Goal: Task Accomplishment & Management: Manage account settings

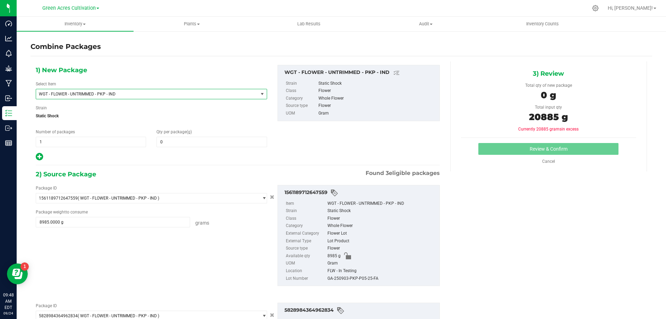
click at [130, 97] on span "WGT - FLOWER - UNTRIMMED - PKP - IND" at bounding box center [147, 94] width 222 height 10
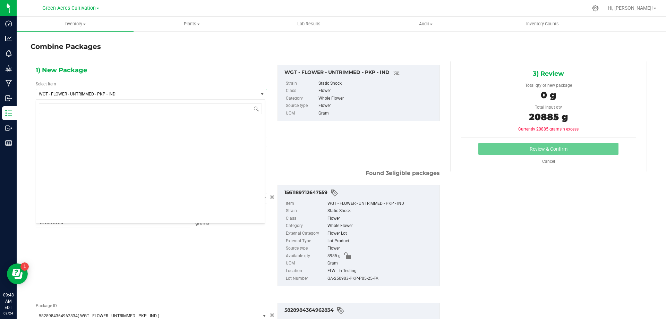
click at [375, 128] on div "1) New Package Select Item WGT - FLOWER - UNTRIMMED - PKP - IND WGT - FLOWER - …" at bounding box center [238, 113] width 414 height 96
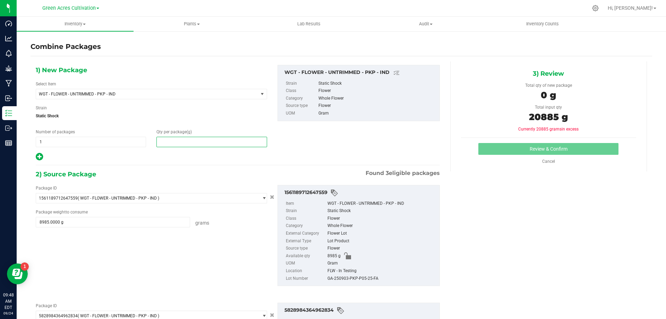
click at [219, 141] on span at bounding box center [211, 142] width 110 height 10
type input "20885"
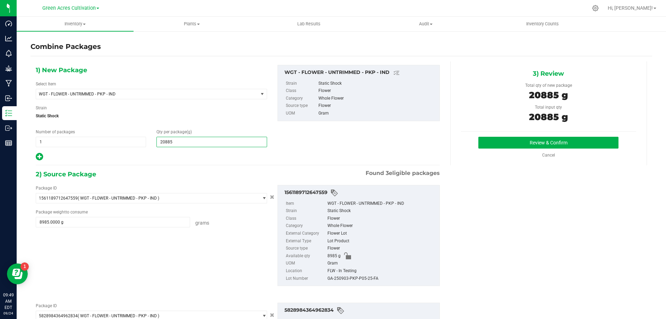
type input "20,885"
click at [369, 276] on div "GA-250903-PKP-P05-25-FA" at bounding box center [381, 279] width 109 height 8
copy div "GA-250903-PKP-P05-25-FA"
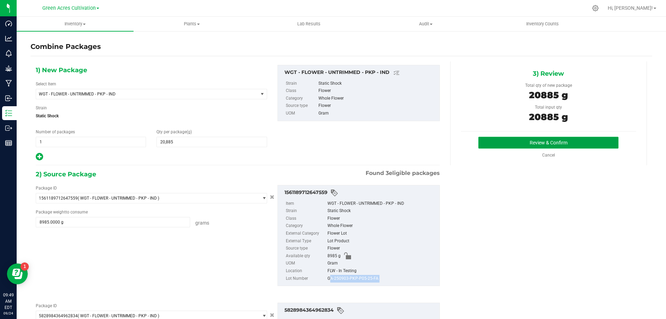
click at [568, 145] on button "Review & Confirm" at bounding box center [548, 143] width 140 height 12
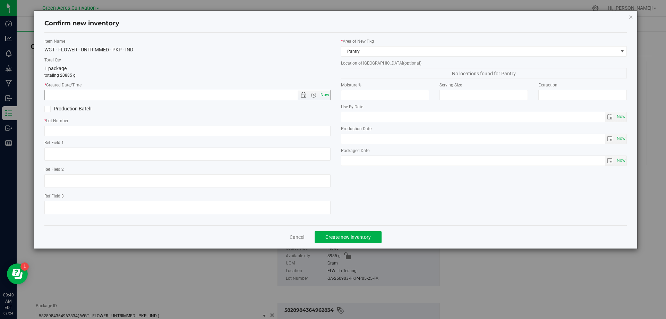
click at [329, 94] on span "Now" at bounding box center [325, 95] width 12 height 10
type input "[DATE] 9:49 AM"
drag, startPoint x: 324, startPoint y: 138, endPoint x: 324, endPoint y: 127, distance: 10.8
click at [324, 137] on div "Item Name WGT - FLOWER - UNTRIMMED - PKP - IND Total Qty 1 package totaling 208…" at bounding box center [187, 128] width 296 height 181
click at [324, 127] on input "text" at bounding box center [187, 131] width 286 height 10
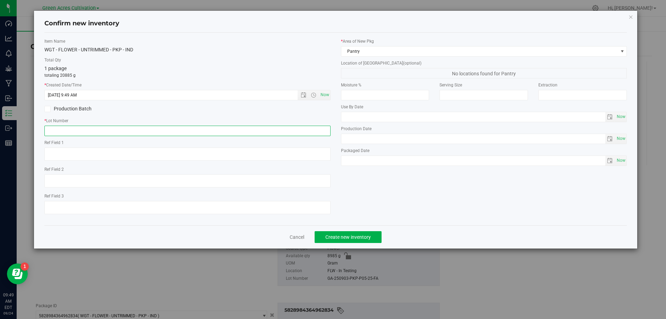
paste input "GA-250903-PKP-P05-25-FA"
type input "GA-250903-PKP-P05-25-FA"
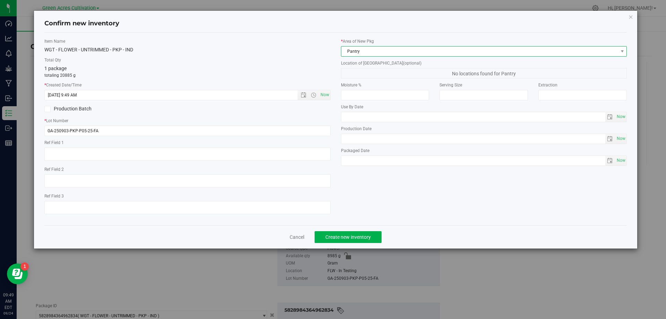
click at [409, 49] on span "Pantry" at bounding box center [479, 51] width 277 height 10
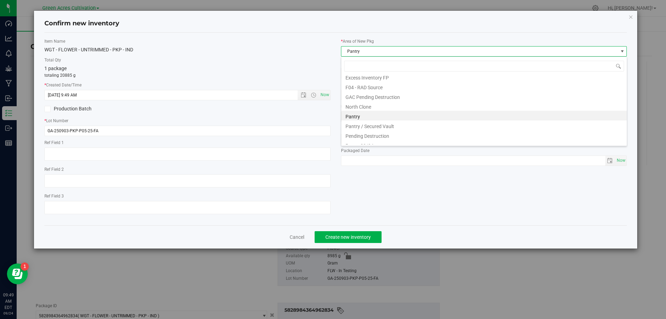
scroll to position [105, 0]
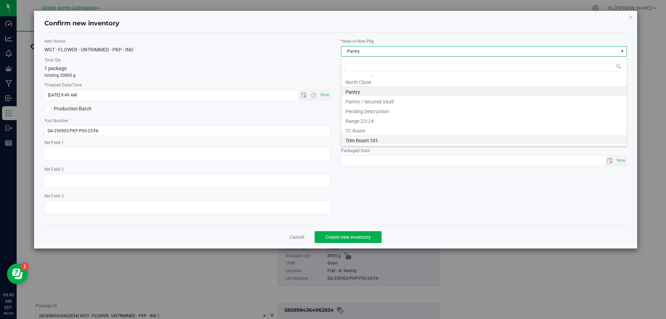
click at [368, 141] on li "Trim Room 101" at bounding box center [483, 140] width 285 height 10
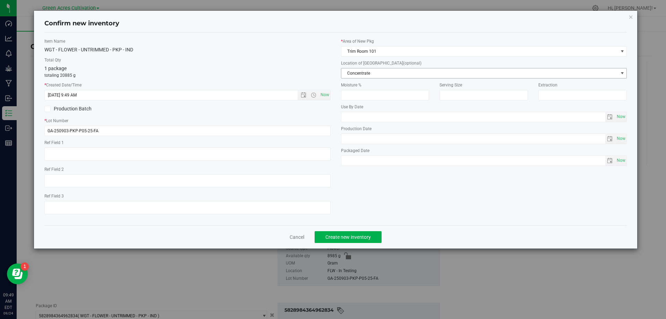
click at [389, 76] on span "Concentrate" at bounding box center [479, 73] width 277 height 10
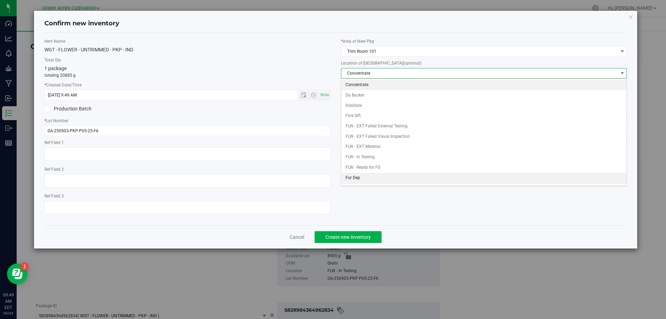
scroll to position [69, 0]
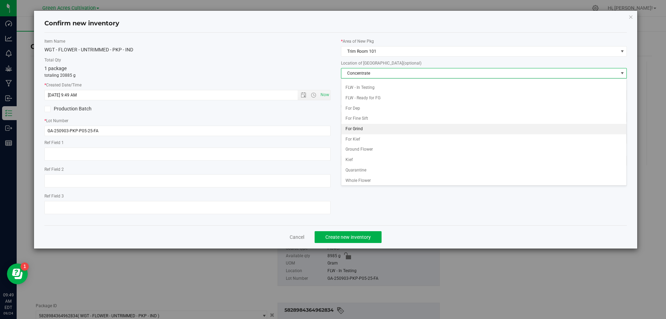
click at [374, 126] on li "For Grind" at bounding box center [483, 129] width 285 height 10
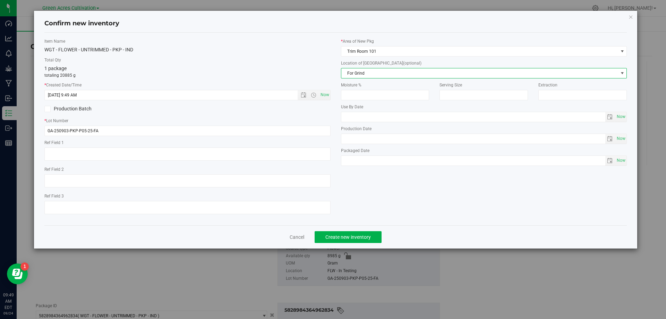
click at [358, 227] on div "Cancel Create new inventory" at bounding box center [335, 236] width 583 height 23
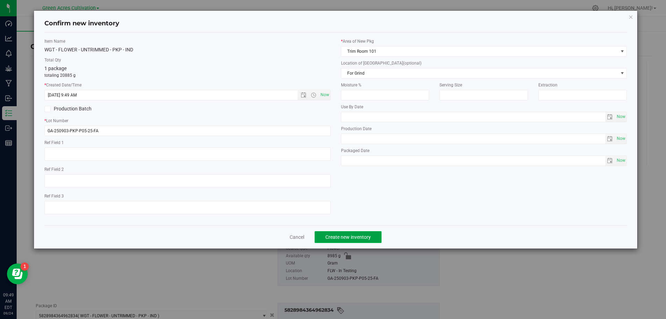
click at [356, 235] on span "Create new inventory" at bounding box center [347, 237] width 45 height 6
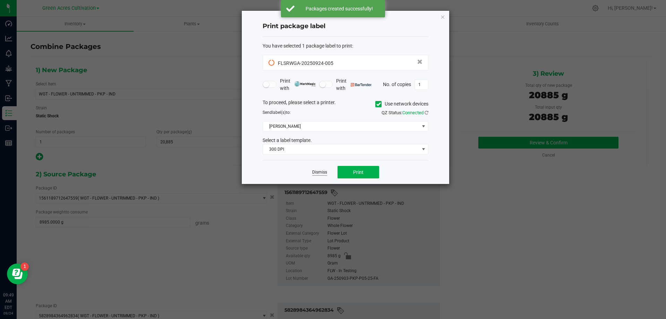
click at [316, 170] on link "Dismiss" at bounding box center [319, 172] width 15 height 6
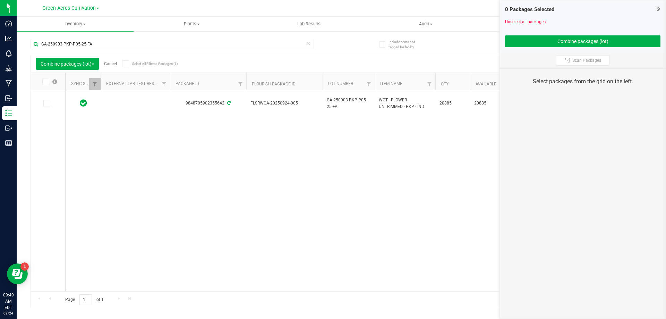
click at [123, 59] on div "Combine packages (lot) Cancel Select All Filtered Packages (1)" at bounding box center [101, 64] width 131 height 12
drag, startPoint x: 119, startPoint y: 60, endPoint x: 117, endPoint y: 63, distance: 3.8
click at [118, 61] on div "Combine packages (lot) Cancel Select All Filtered Packages (1)" at bounding box center [101, 64] width 131 height 12
click at [117, 63] on link "Cancel" at bounding box center [110, 63] width 13 height 5
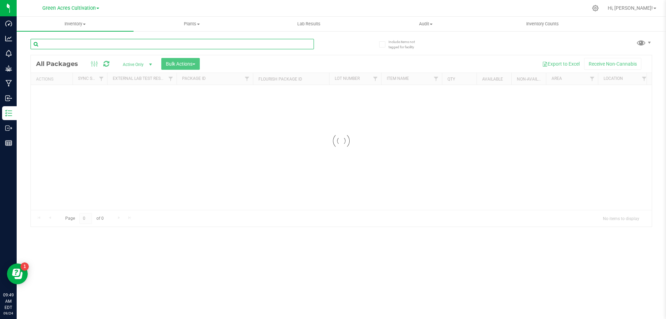
click at [189, 40] on input "text" at bounding box center [172, 44] width 283 height 10
paste input "FLSRWGA-20250924-005"
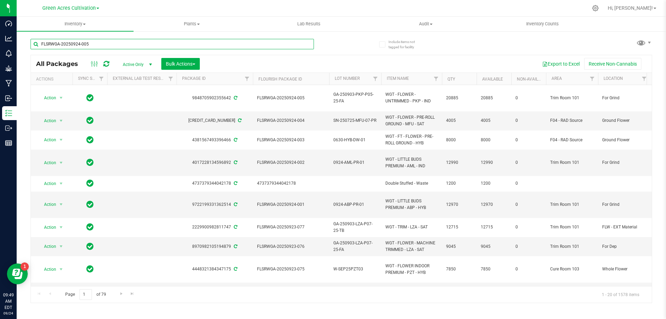
type input "FLSRWGA-20250924-005"
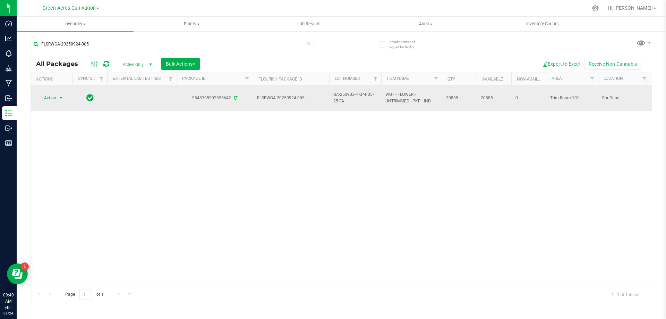
click at [44, 98] on span "Action" at bounding box center [47, 98] width 19 height 10
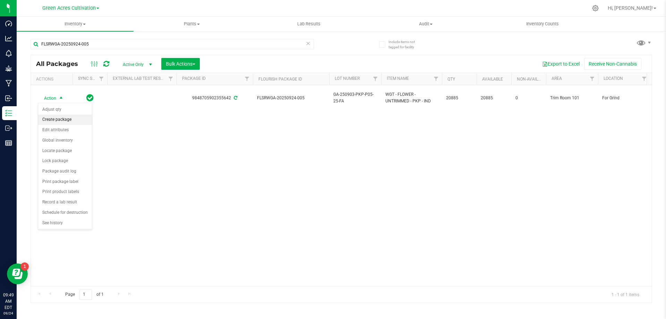
click at [55, 119] on li "Create package" at bounding box center [65, 119] width 54 height 10
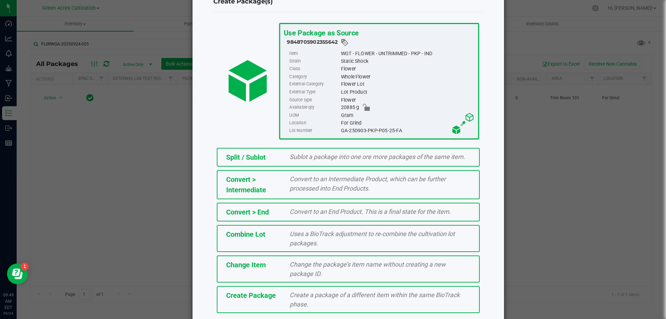
scroll to position [50, 0]
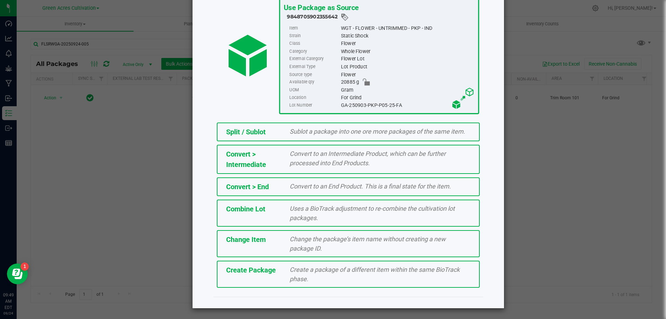
click at [278, 268] on div "Create Package" at bounding box center [253, 270] width 64 height 10
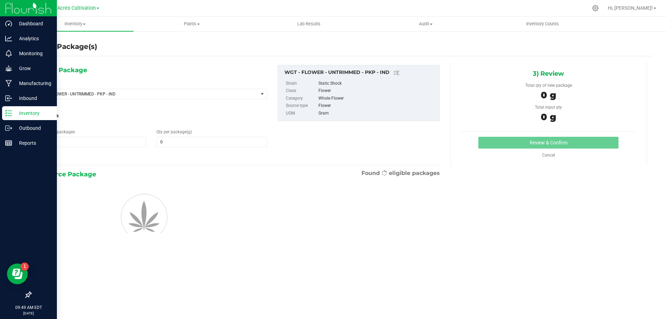
type input "0.0000"
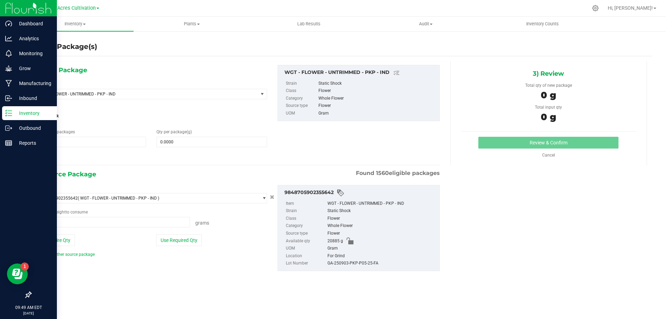
type input "0.0000 g"
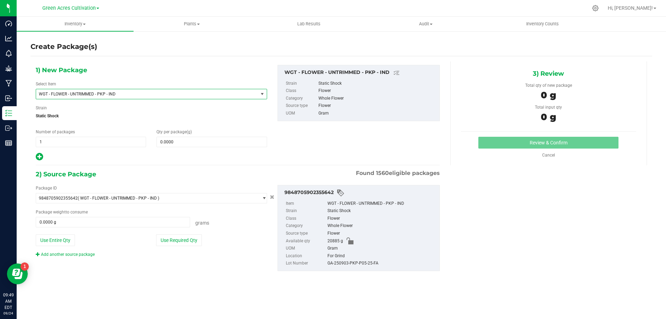
click at [166, 93] on span "WGT - FLOWER - UNTRIMMED - PKP - IND" at bounding box center [143, 94] width 208 height 5
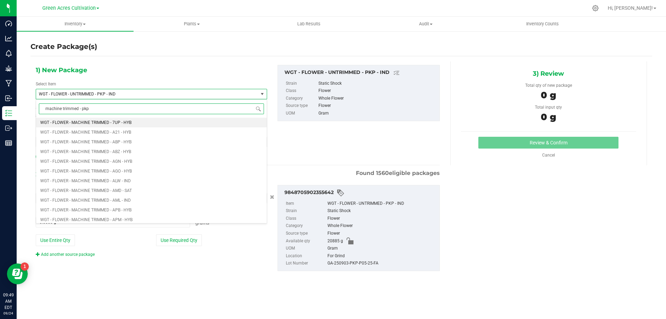
type input "machine trimmed - pkp"
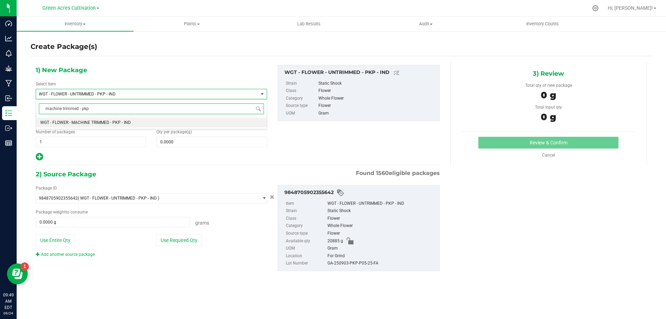
click at [162, 120] on li "WGT - FLOWER - MACHINE TRIMMED - PKP - IND" at bounding box center [151, 123] width 231 height 10
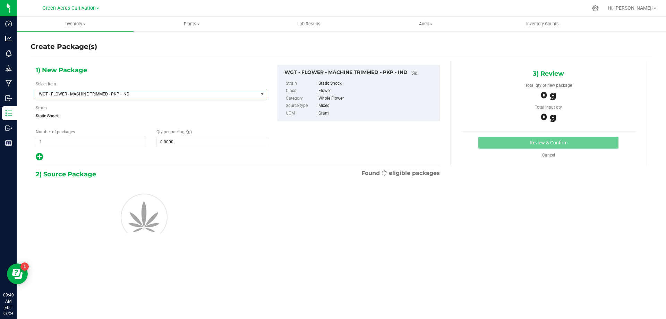
type input "0.0000"
click at [186, 141] on span at bounding box center [211, 142] width 110 height 10
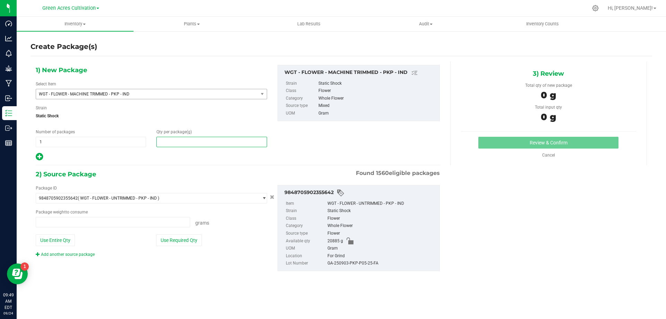
type input "0.0000 g"
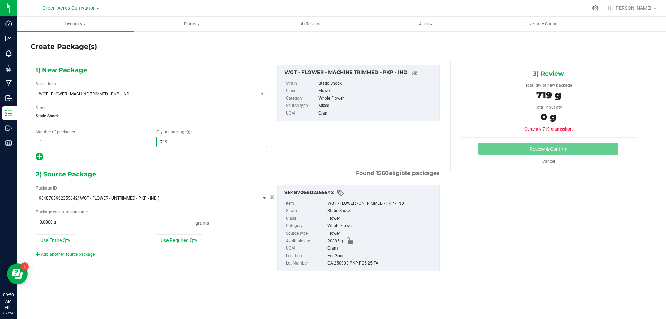
type input "7190"
type input "7,190.0000"
click at [181, 239] on button "Use Required Qty" at bounding box center [179, 240] width 46 height 12
type input "7190.0000 g"
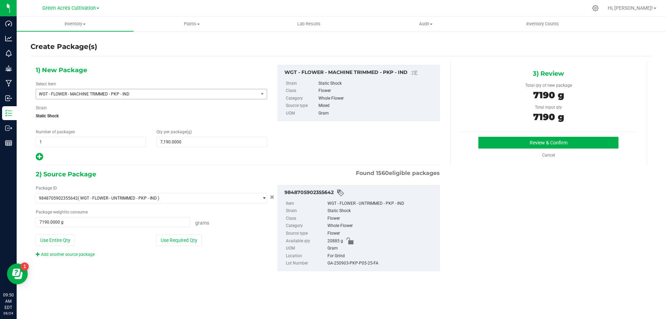
click at [361, 265] on div "GA-250903-PKP-P05-25-FA" at bounding box center [381, 263] width 109 height 8
copy div "GA-250903-PKP-P05-25-FA"
click at [523, 139] on button "Review & Confirm" at bounding box center [548, 143] width 140 height 12
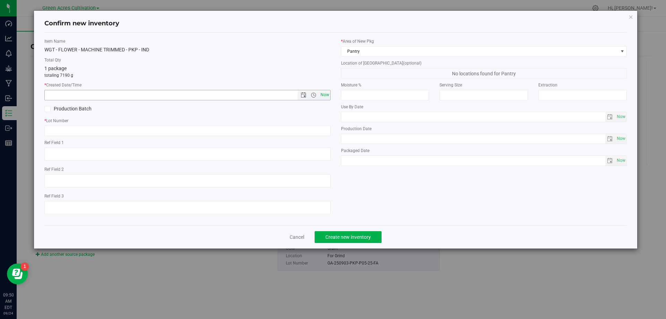
click at [329, 96] on span "Now" at bounding box center [325, 95] width 12 height 10
type input "[DATE] 9:50 AM"
click at [324, 133] on input "text" at bounding box center [187, 131] width 286 height 10
paste input "GA-250903-PKP-P05-25-FA"
type input "GA-250903-PKP-P05-25-FA"
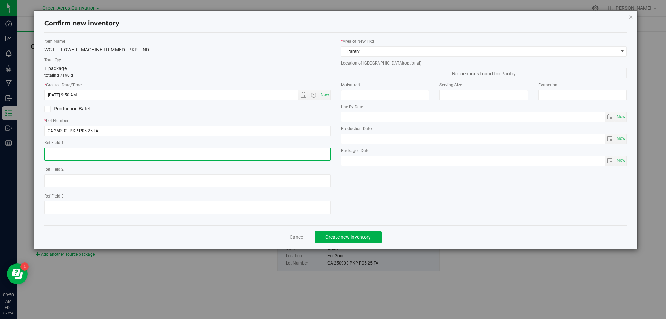
click at [302, 153] on textarea at bounding box center [187, 153] width 286 height 13
type textarea "DESTEM"
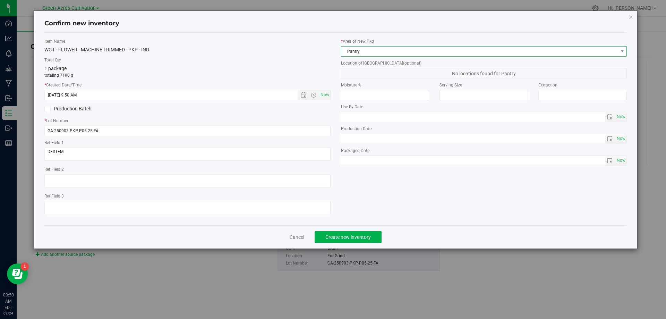
click at [378, 53] on span "Pantry" at bounding box center [479, 51] width 277 height 10
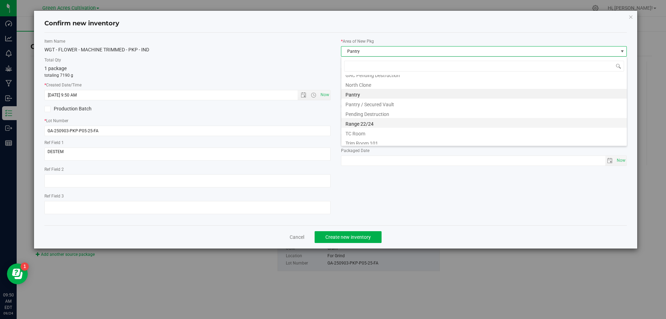
scroll to position [105, 0]
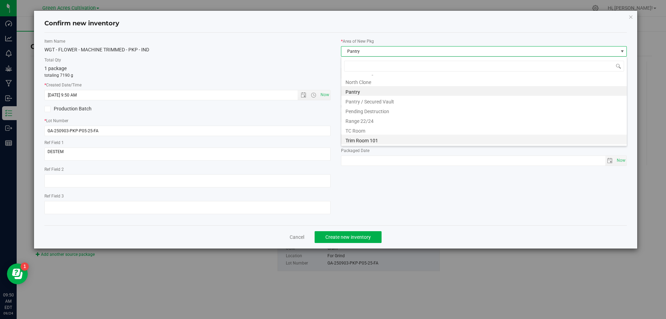
click at [376, 136] on li "Trim Room 101" at bounding box center [483, 140] width 285 height 10
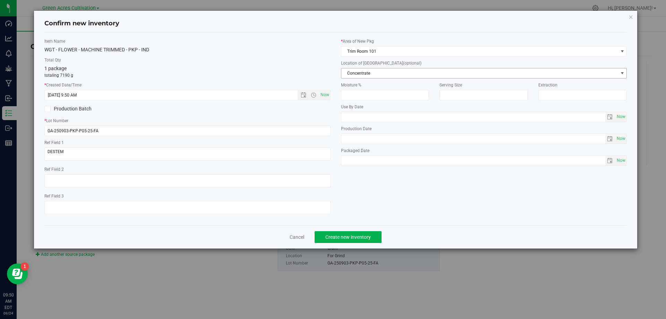
click at [389, 72] on span "Concentrate" at bounding box center [479, 73] width 277 height 10
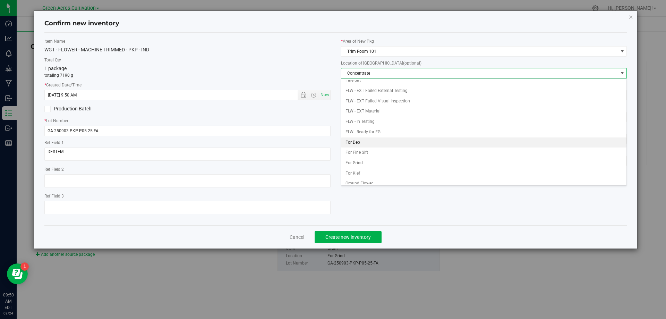
scroll to position [69, 0]
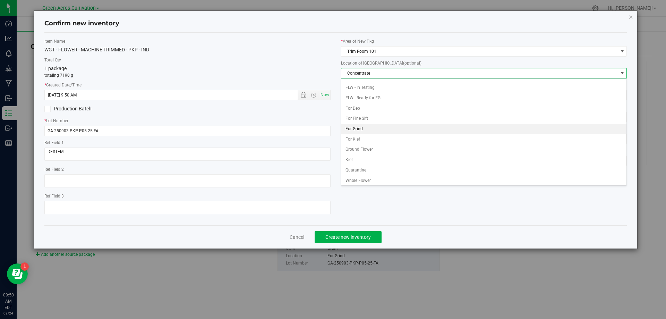
click at [366, 130] on li "For Grind" at bounding box center [483, 129] width 285 height 10
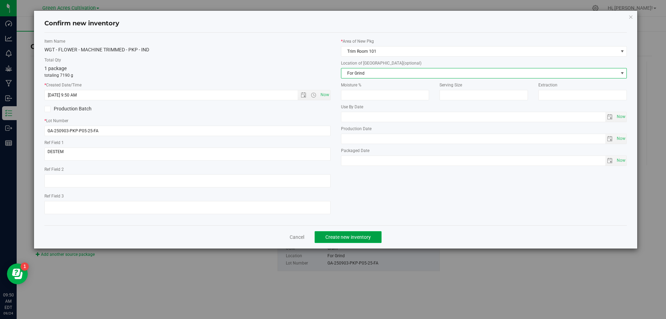
click at [362, 240] on button "Create new inventory" at bounding box center [348, 237] width 67 height 12
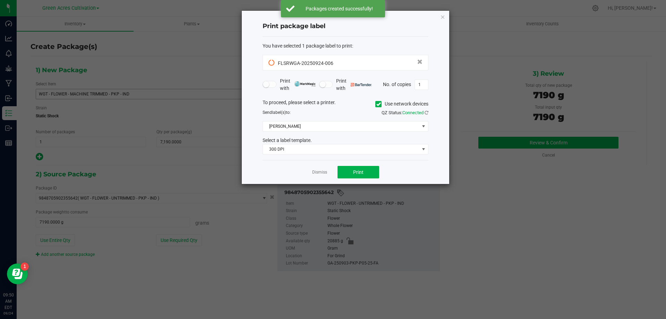
click at [398, 108] on span "Use network devices" at bounding box center [401, 104] width 53 height 10
click at [377, 104] on icon at bounding box center [378, 104] width 5 height 0
click at [0, 0] on input "Use network devices" at bounding box center [0, 0] width 0 height 0
click at [375, 124] on span at bounding box center [341, 126] width 156 height 10
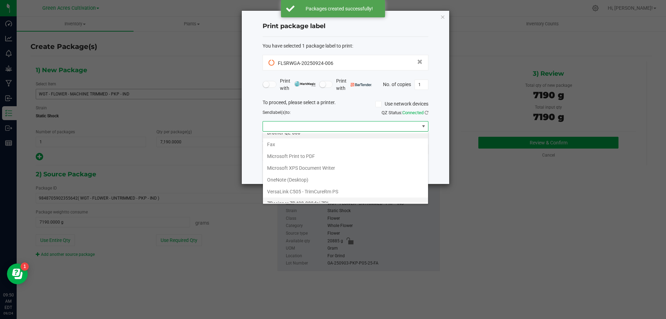
scroll to position [13, 0]
click at [338, 198] on ZPL "ZDesigner ZD420-203dpi ZPL" at bounding box center [345, 197] width 165 height 12
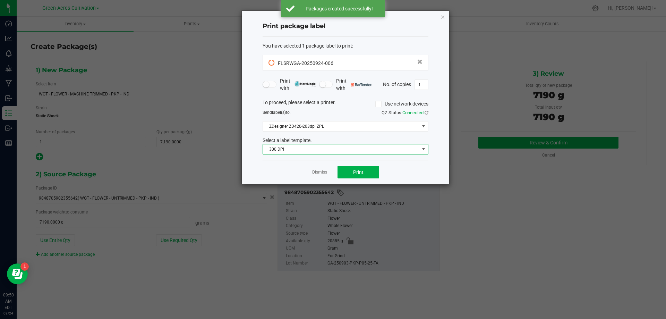
click at [352, 148] on span "300 DPI" at bounding box center [341, 149] width 156 height 10
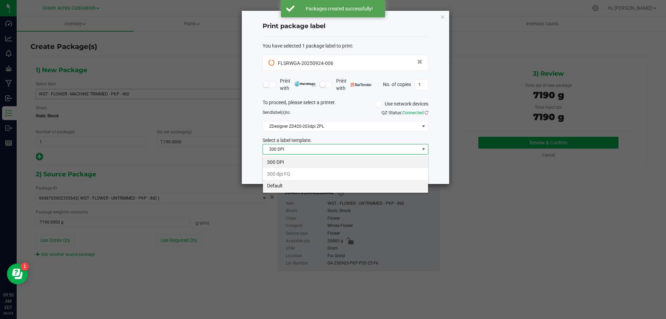
scroll to position [10, 166]
click at [342, 180] on li "Default" at bounding box center [345, 186] width 165 height 12
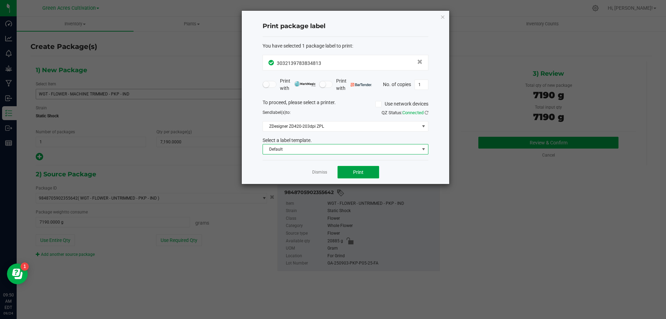
click at [345, 171] on button "Print" at bounding box center [358, 172] width 42 height 12
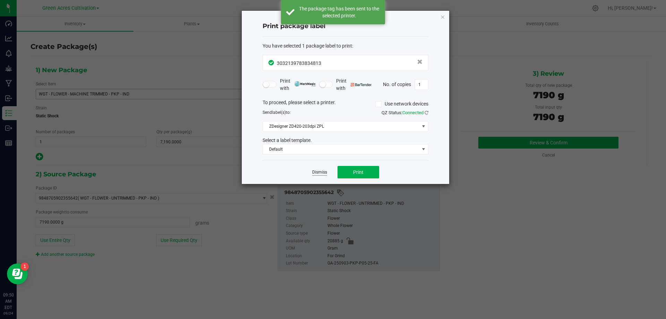
click at [325, 171] on link "Dismiss" at bounding box center [319, 172] width 15 height 6
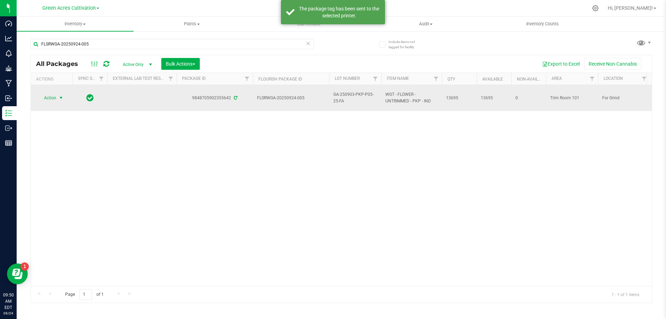
click at [61, 97] on span "select" at bounding box center [61, 98] width 6 height 6
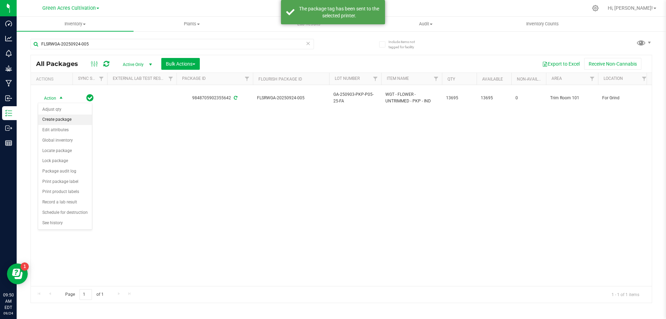
click at [62, 123] on li "Create package" at bounding box center [65, 119] width 54 height 10
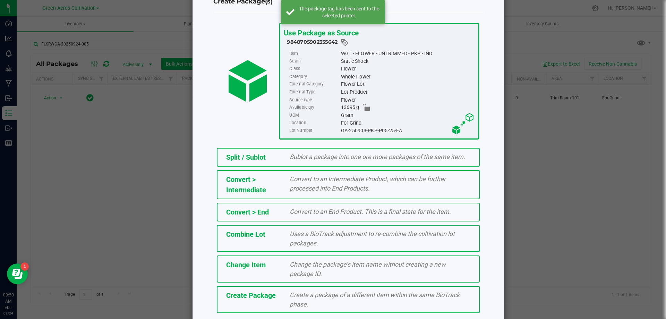
scroll to position [50, 0]
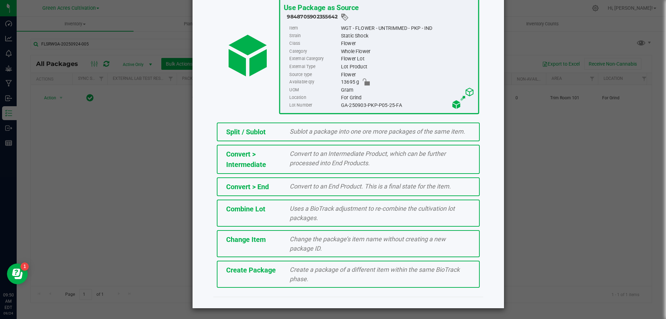
click at [346, 274] on div "Create a package of a different item within the same BioTrack phase." at bounding box center [379, 274] width 191 height 19
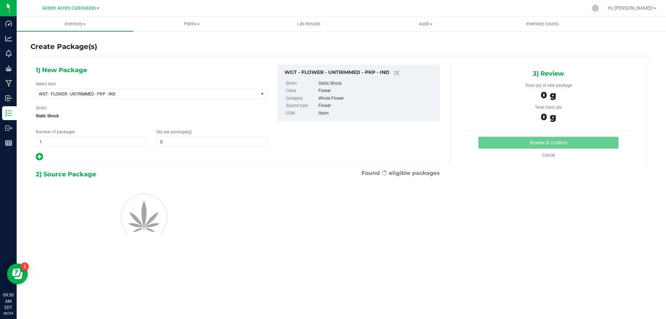
type input "0.0000"
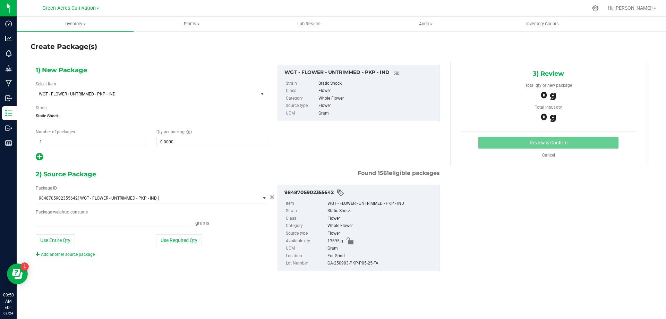
type input "0.0000 g"
click at [178, 92] on span "WGT - FLOWER - UNTRIMMED - PKP - IND" at bounding box center [143, 94] width 208 height 5
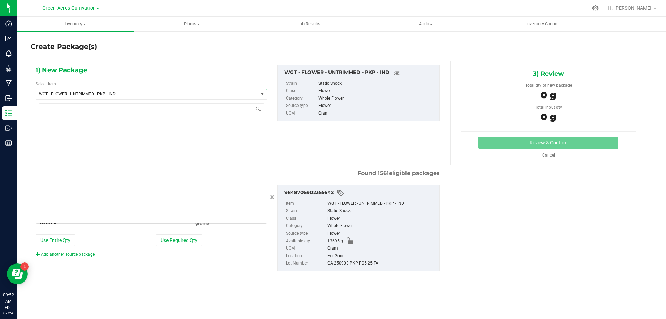
scroll to position [151335, 0]
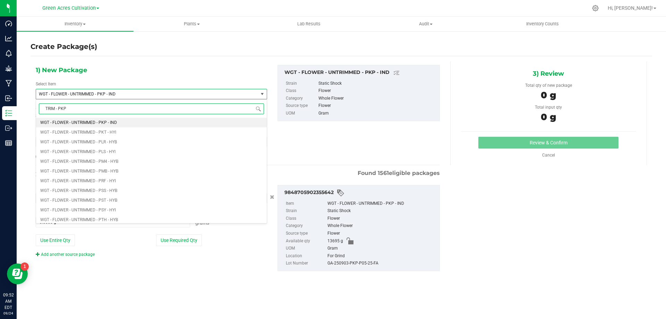
type input "TRIM - PKP"
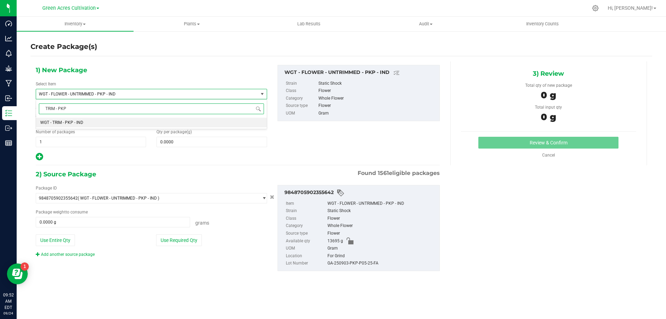
scroll to position [0, 0]
click at [233, 119] on li "WGT - TRIM - PKP - IND" at bounding box center [151, 123] width 231 height 10
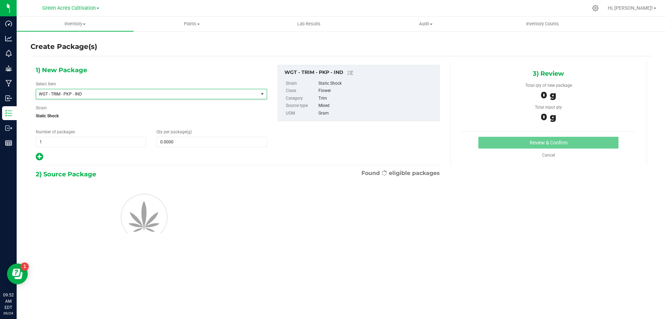
type input "0.0000"
click at [231, 136] on div "Qty per package (g) 0.0000 0" at bounding box center [211, 138] width 121 height 18
click at [231, 140] on span at bounding box center [211, 142] width 110 height 10
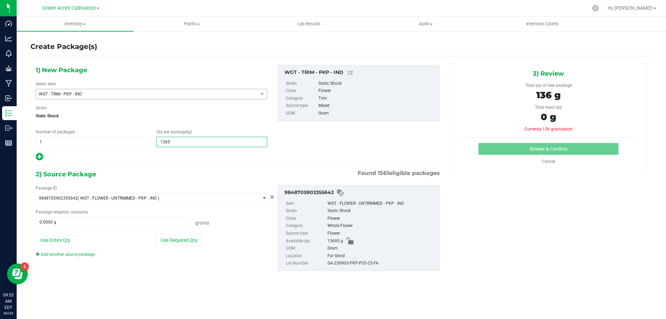
type input "13650"
type input "13,650.0000"
click at [184, 237] on button "Use Required Qty" at bounding box center [179, 240] width 46 height 12
type input "13650.0000 g"
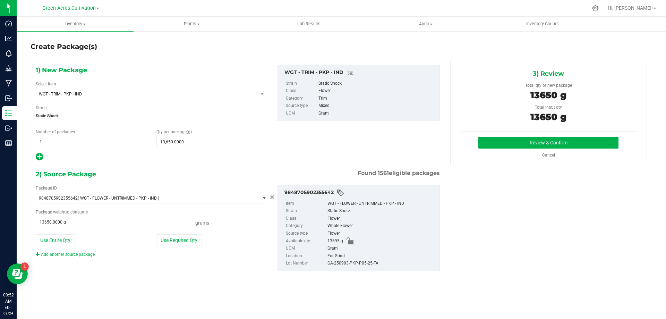
click at [335, 262] on div "GA-250903-PKP-P05-25-FA" at bounding box center [381, 263] width 109 height 8
copy div "GA-250903-PKP-P05-25-FA"
click at [526, 145] on button "Review & Confirm" at bounding box center [548, 143] width 140 height 12
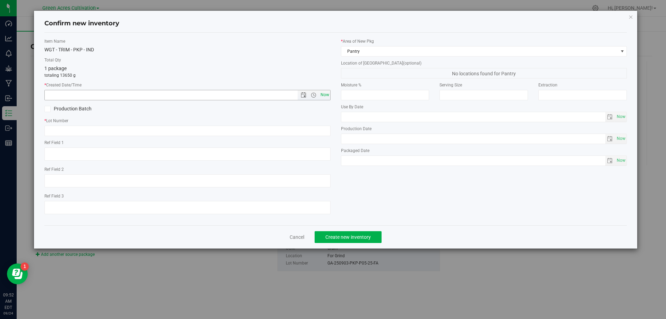
click at [327, 93] on span "Now" at bounding box center [325, 95] width 12 height 10
type input "[DATE] 9:52 AM"
click at [322, 128] on input "text" at bounding box center [187, 131] width 286 height 10
paste input "GA-250903-PKP-P05-25-FA"
type input "GA-250903-PKP-P05-25-TB"
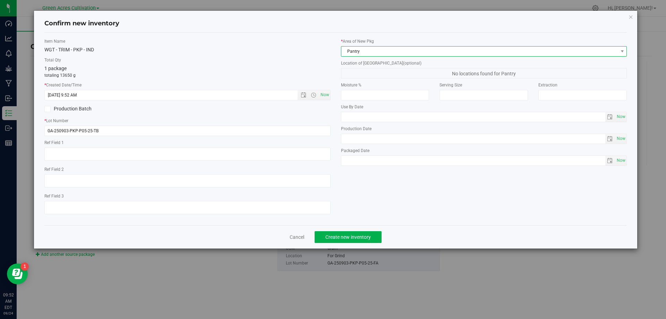
click at [404, 49] on span "Pantry" at bounding box center [479, 51] width 277 height 10
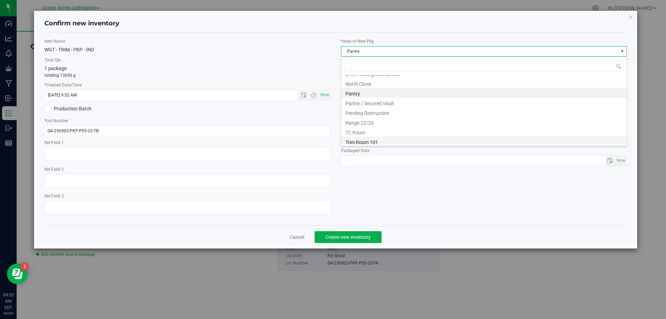
scroll to position [105, 0]
click at [370, 141] on li "Trim Room 101" at bounding box center [483, 140] width 285 height 10
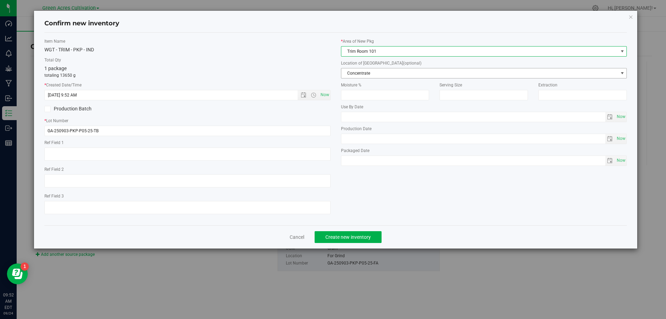
click at [382, 76] on span "Concentrate" at bounding box center [479, 73] width 277 height 10
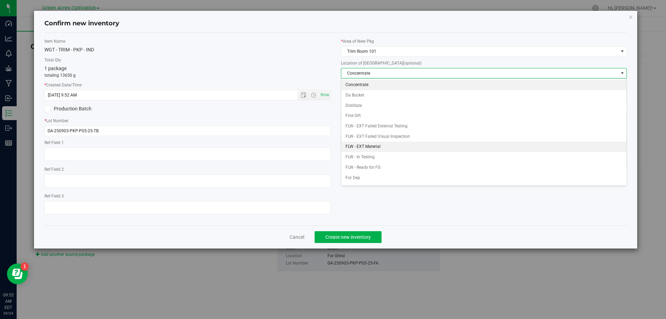
click at [370, 147] on li "FLW - EXT Material" at bounding box center [483, 146] width 285 height 10
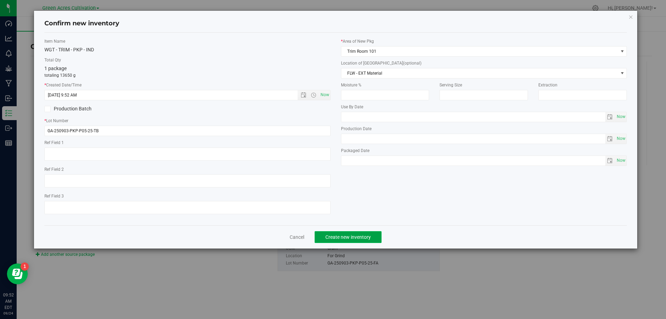
click at [348, 237] on span "Create new inventory" at bounding box center [347, 237] width 45 height 6
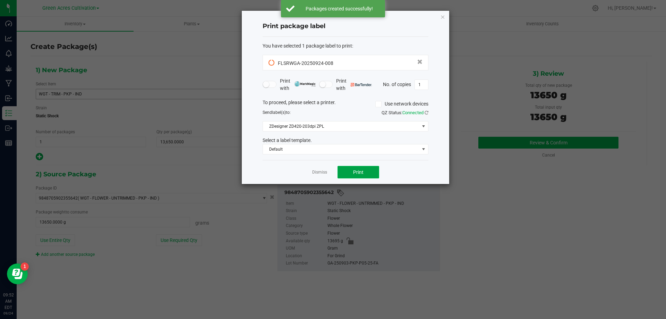
click at [357, 172] on span "Print" at bounding box center [358, 172] width 10 height 6
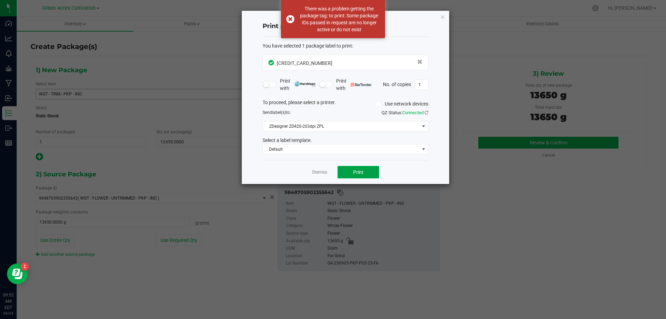
click at [359, 177] on button "Print" at bounding box center [358, 172] width 42 height 12
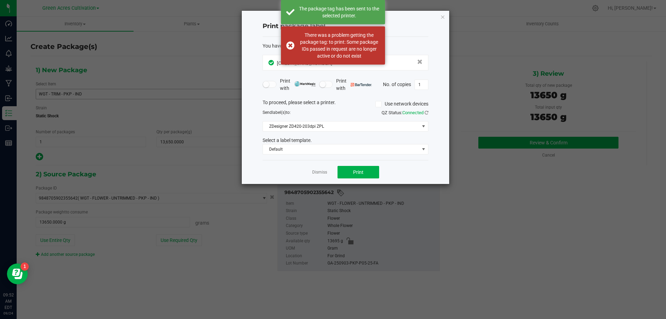
click at [323, 169] on app-cancel-button "Dismiss" at bounding box center [319, 172] width 15 height 7
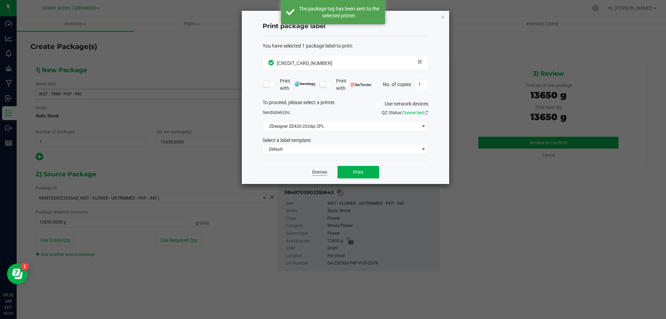
click at [324, 171] on link "Dismiss" at bounding box center [319, 172] width 15 height 6
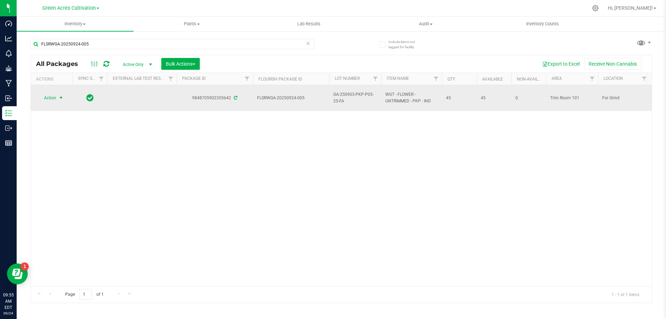
click at [58, 97] on span "select" at bounding box center [61, 98] width 6 height 6
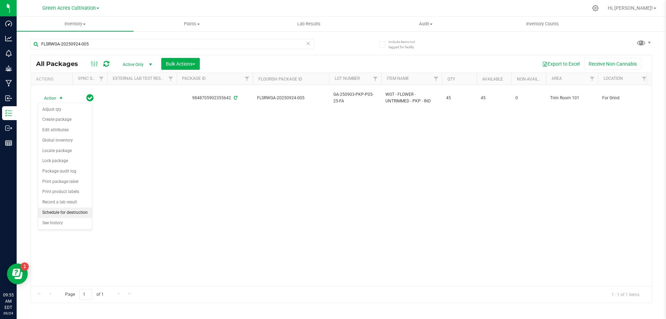
click at [69, 214] on li "Schedule for destruction" at bounding box center [65, 212] width 54 height 10
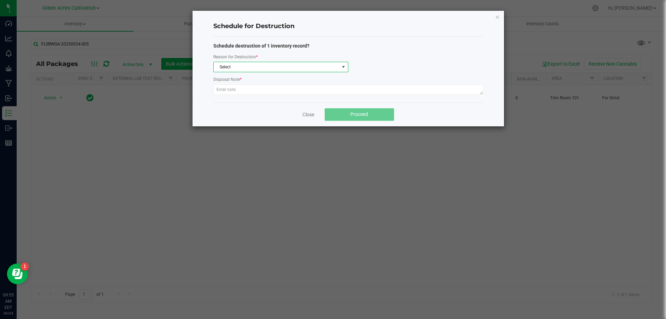
click at [238, 69] on span "Select" at bounding box center [277, 67] width 126 height 10
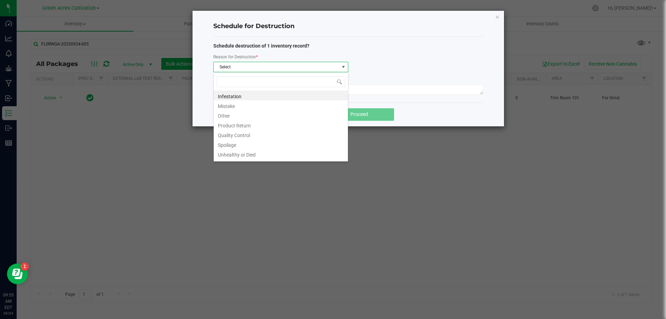
scroll to position [10, 135]
type input "w"
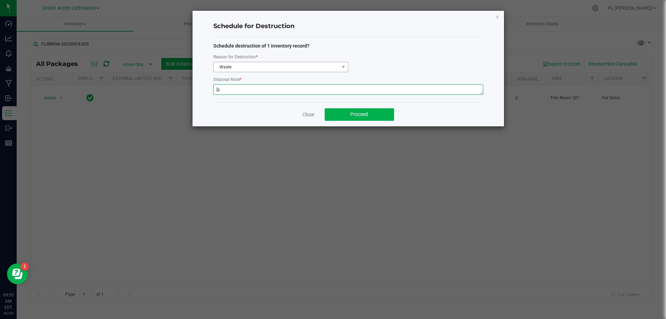
type textarea "["
type textarea "POST GB"
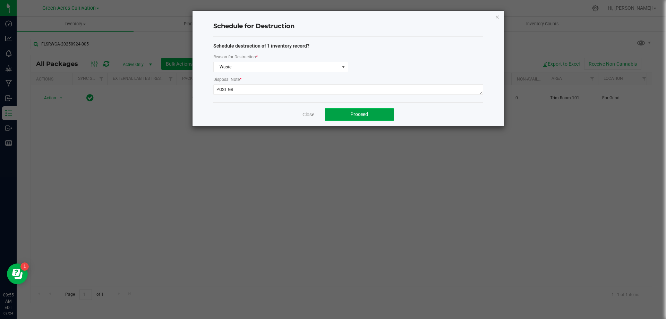
click at [370, 116] on button "Proceed" at bounding box center [359, 114] width 69 height 12
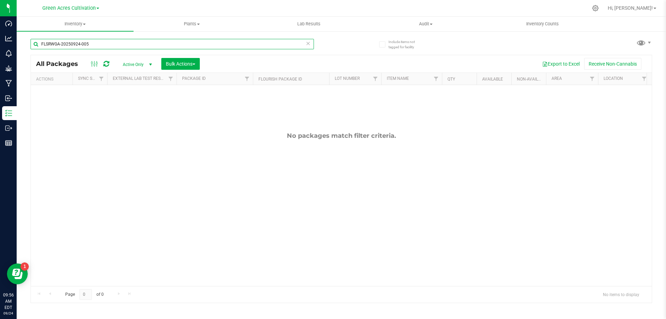
click at [181, 44] on input "FLSRWGA-20250924-005" at bounding box center [172, 44] width 283 height 10
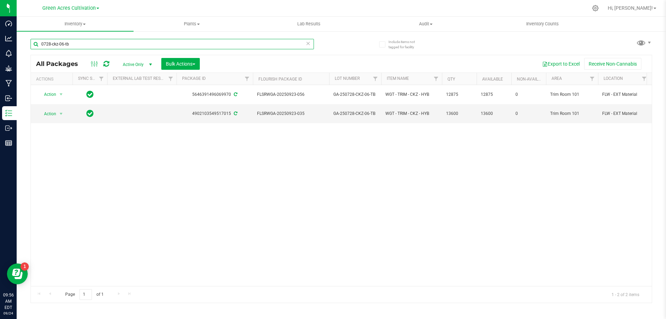
type input "0728-ckz-06-tb"
click at [100, 46] on input "0728-ckz-06-tb" at bounding box center [172, 44] width 283 height 10
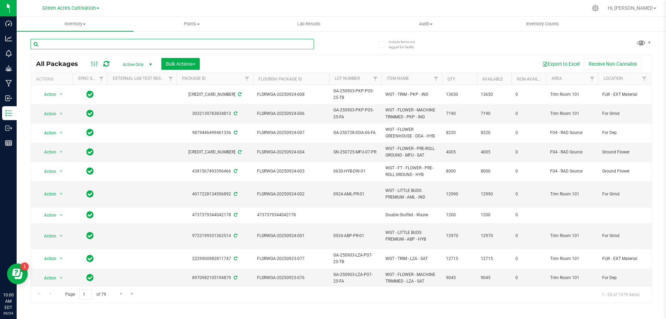
click at [221, 42] on input "text" at bounding box center [172, 44] width 283 height 10
paste input "GA-250903-LZA-P07-25-FA"
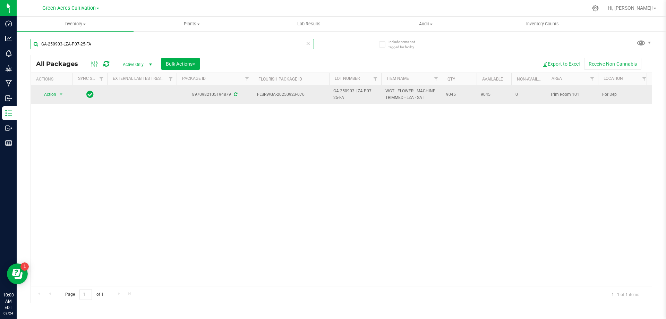
type input "GA-250903-LZA-P07-25-FA"
click at [57, 98] on span "select" at bounding box center [61, 94] width 9 height 10
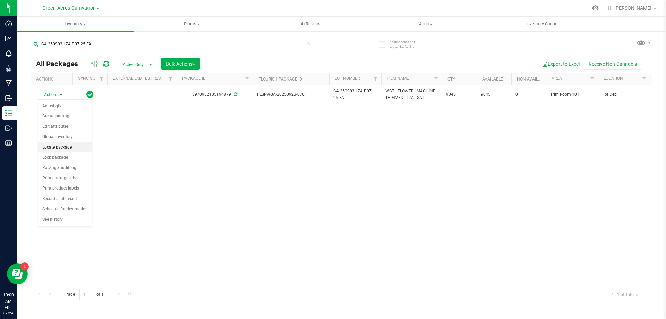
click at [70, 149] on li "Locate package" at bounding box center [65, 147] width 54 height 10
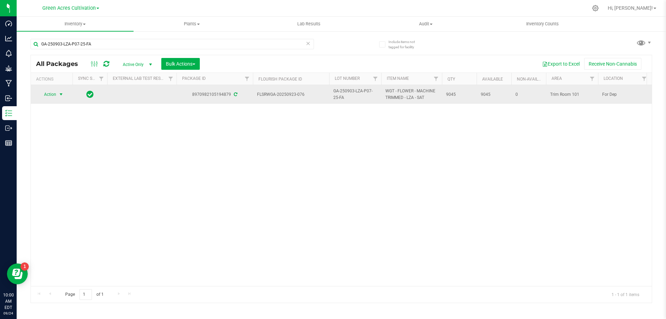
click at [49, 95] on span "Action" at bounding box center [47, 94] width 19 height 10
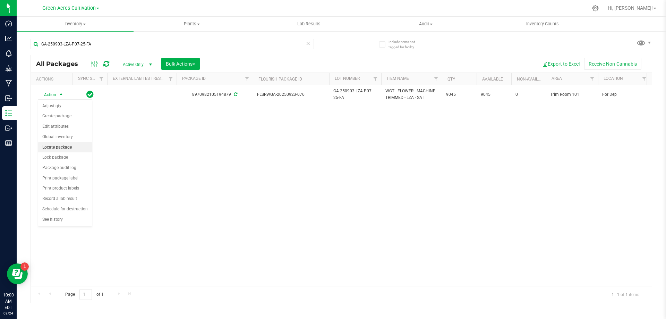
click at [68, 148] on li "Locate package" at bounding box center [65, 147] width 54 height 10
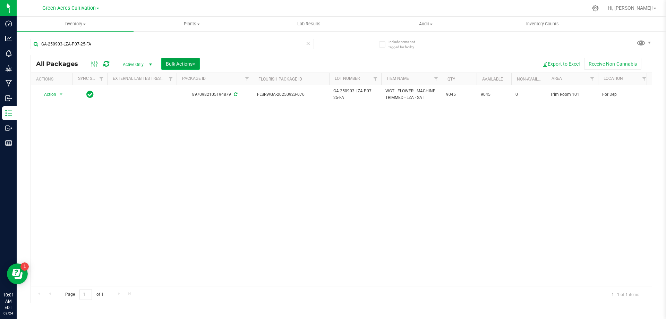
click at [192, 69] on button "Bulk Actions" at bounding box center [180, 64] width 38 height 12
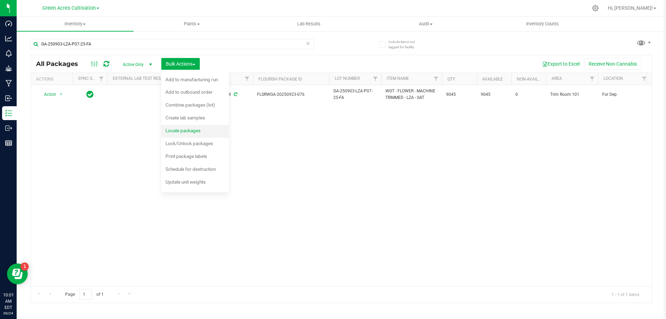
click at [208, 128] on div "Locate packages" at bounding box center [187, 131] width 44 height 11
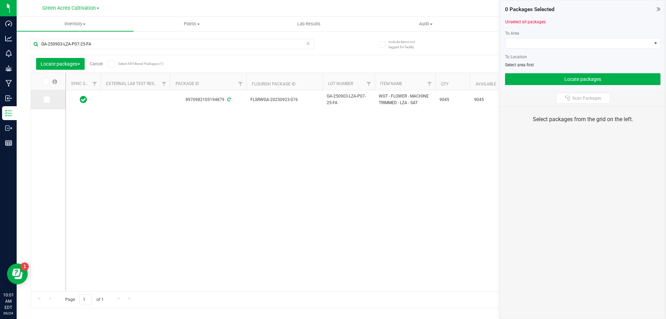
drag, startPoint x: 53, startPoint y: 100, endPoint x: 49, endPoint y: 100, distance: 4.2
click at [49, 100] on label at bounding box center [48, 99] width 10 height 7
click at [0, 0] on input "checkbox" at bounding box center [0, 0] width 0 height 0
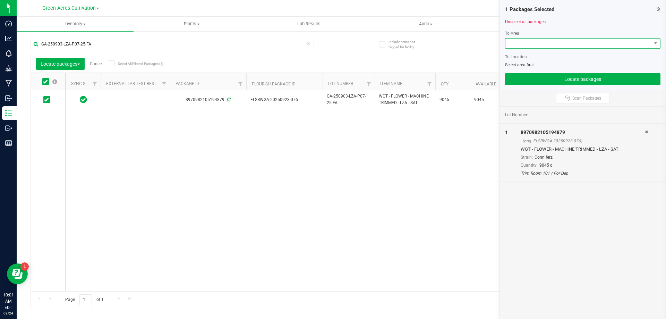
click at [550, 45] on span at bounding box center [578, 43] width 146 height 10
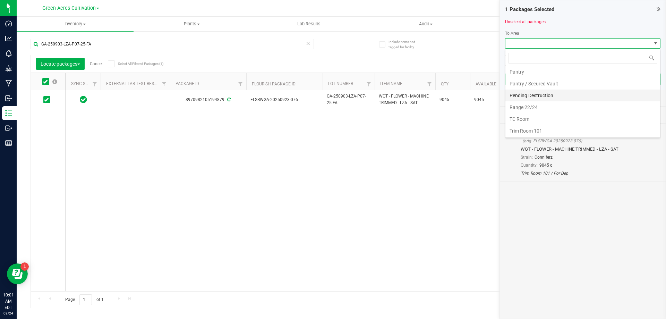
scroll to position [143, 0]
click at [535, 129] on li "Trim Room 101" at bounding box center [582, 130] width 155 height 12
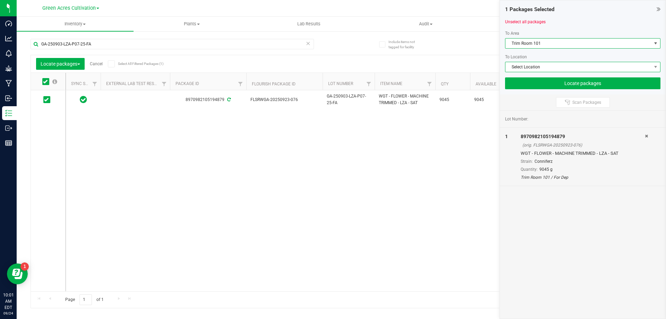
click at [555, 67] on span "Select Location" at bounding box center [578, 67] width 146 height 10
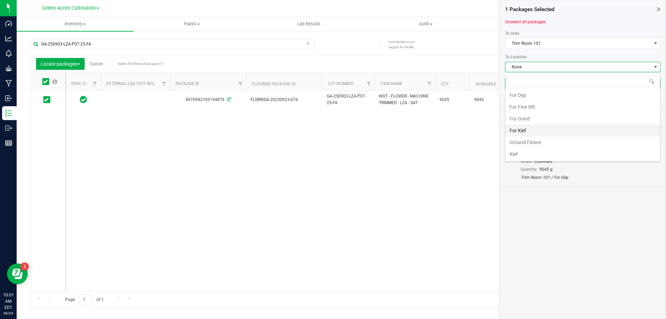
scroll to position [108, 0]
click at [535, 127] on li "For Grind" at bounding box center [582, 130] width 155 height 12
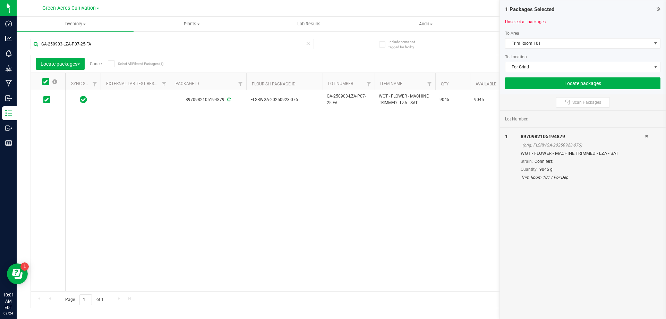
click at [552, 89] on div "1 Packages Selected Unselect all packages To Area Trim Room 101 To Location For…" at bounding box center [583, 47] width 166 height 94
click at [552, 87] on button "Locate packages" at bounding box center [582, 83] width 155 height 12
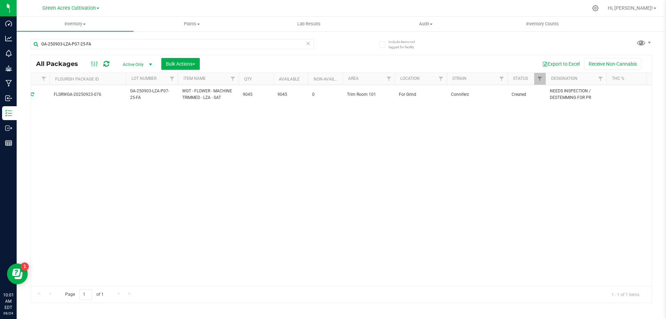
scroll to position [0, 210]
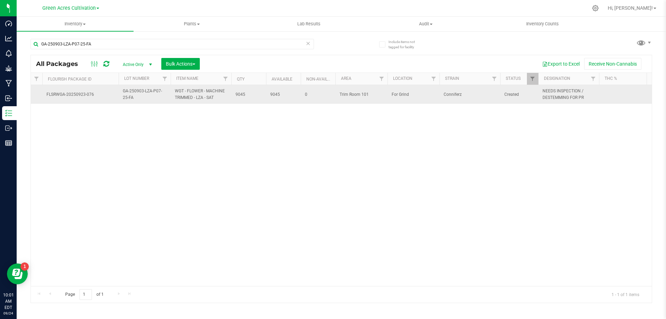
click at [593, 95] on span "NEEDS INSPECTION / DESTEMMING FOR PR" at bounding box center [568, 94] width 52 height 13
click at [593, 95] on input "NEEDS INSPECTION / DESTEMMING FOR PR" at bounding box center [567, 94] width 58 height 11
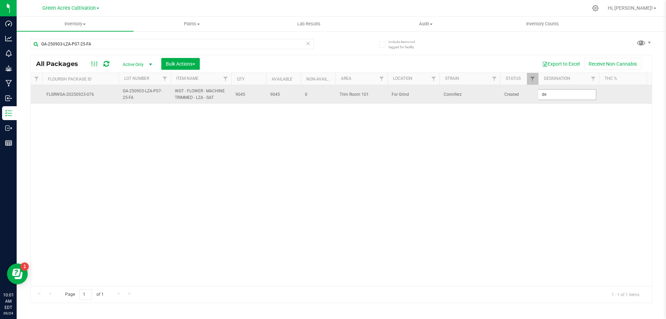
type input "d"
type input "DESTEM"
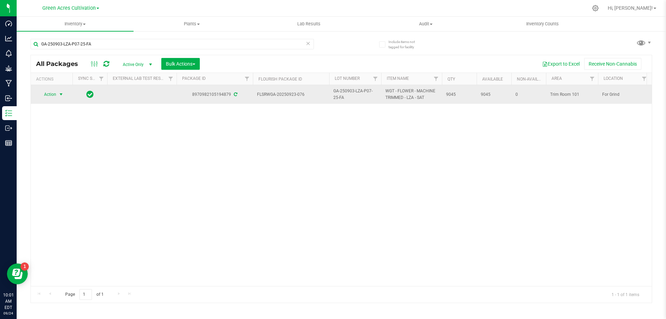
click at [52, 91] on span "Action" at bounding box center [47, 94] width 19 height 10
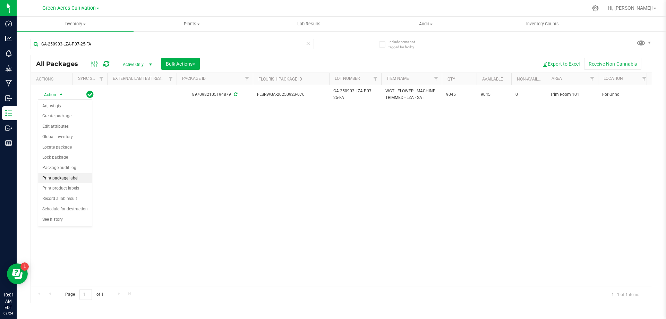
click at [71, 181] on li "Print package label" at bounding box center [65, 178] width 54 height 10
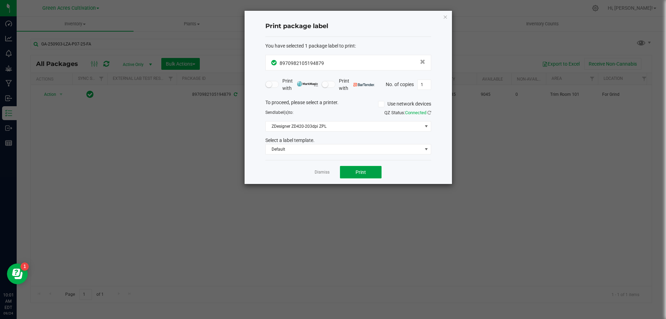
click at [368, 175] on button "Print" at bounding box center [361, 172] width 42 height 12
click at [324, 173] on link "Dismiss" at bounding box center [322, 172] width 15 height 6
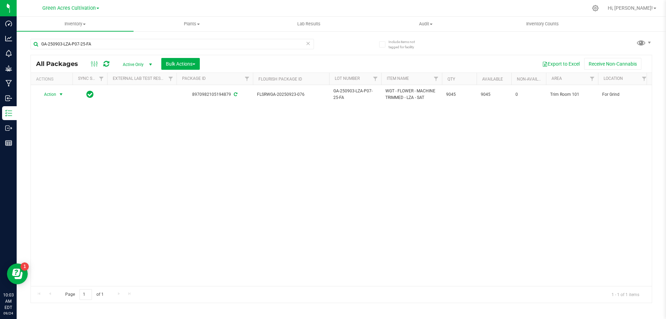
click at [165, 51] on div "GA-250903-LZA-P07-25-FA" at bounding box center [172, 47] width 283 height 16
click at [172, 42] on input "GA-250903-LZA-P07-25-FA" at bounding box center [172, 44] width 283 height 10
click at [182, 40] on input "GA-250903-LZA-P07-25-FA" at bounding box center [172, 44] width 283 height 10
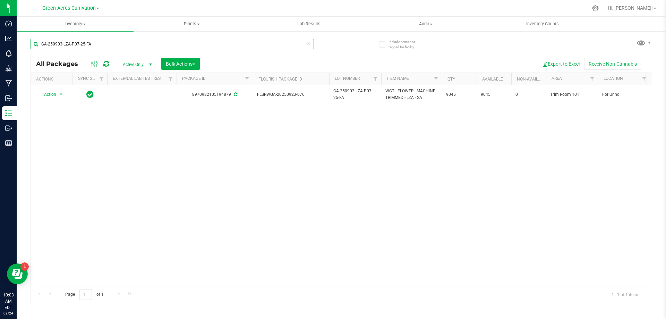
click at [182, 40] on input "GA-250903-LZA-P07-25-FA" at bounding box center [172, 44] width 283 height 10
paste input "708-PKT-26"
type input "GA-250708-PKT-26-FA"
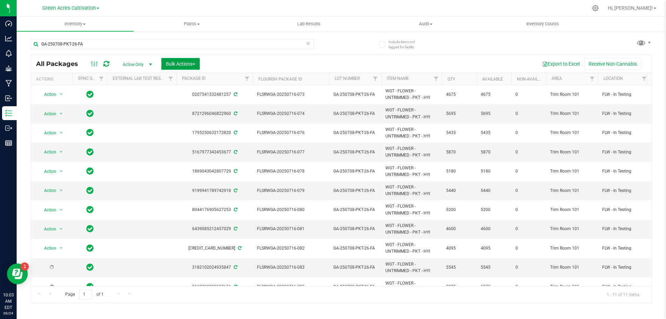
click at [187, 63] on span "Bulk Actions" at bounding box center [180, 64] width 29 height 6
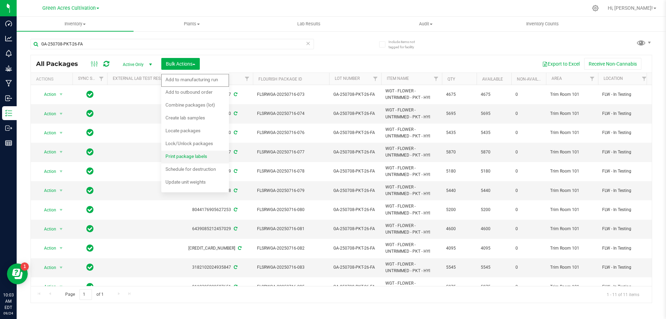
click at [202, 161] on div "Print package labels" at bounding box center [190, 157] width 51 height 11
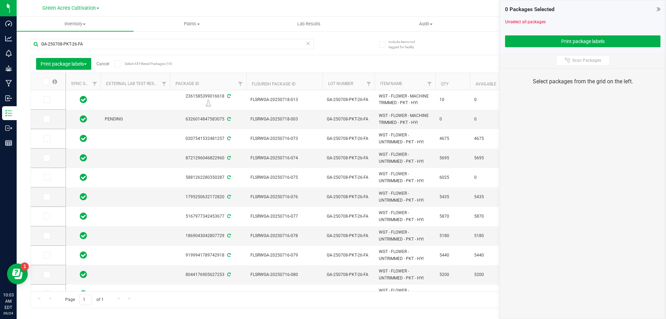
click at [45, 81] on icon at bounding box center [45, 81] width 5 height 0
click at [0, 0] on input "checkbox" at bounding box center [0, 0] width 0 height 0
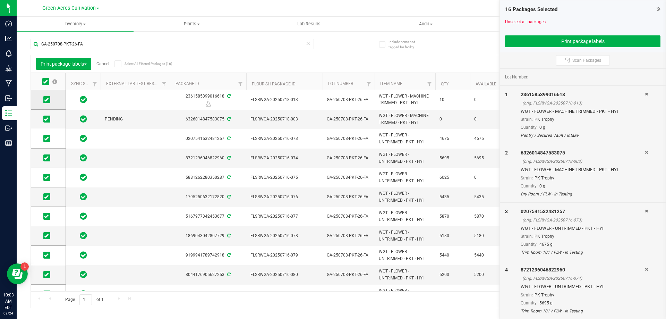
click at [47, 100] on icon at bounding box center [46, 100] width 5 height 0
click at [0, 0] on input "checkbox" at bounding box center [0, 0] width 0 height 0
click at [49, 119] on span at bounding box center [46, 118] width 7 height 7
click at [0, 0] on input "checkbox" at bounding box center [0, 0] width 0 height 0
click at [48, 177] on icon at bounding box center [46, 177] width 5 height 0
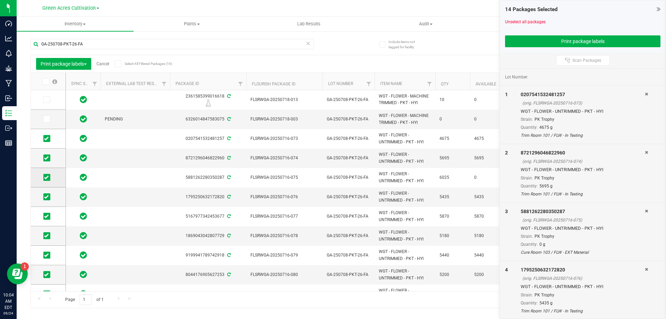
click at [0, 0] on input "checkbox" at bounding box center [0, 0] width 0 height 0
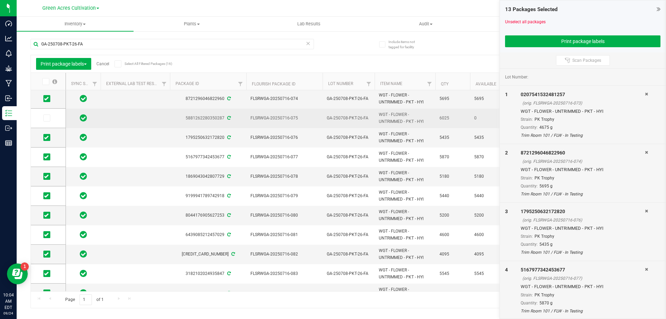
scroll to position [110, 0]
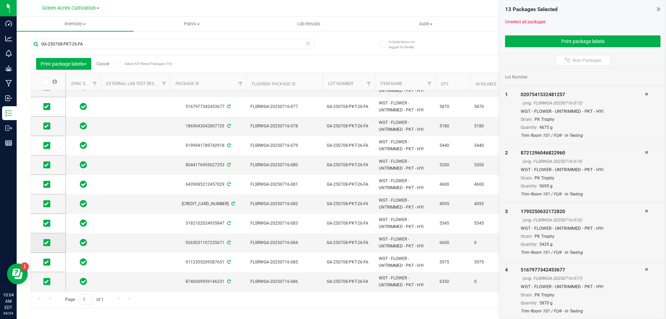
click at [48, 242] on icon at bounding box center [46, 242] width 5 height 0
click at [0, 0] on input "checkbox" at bounding box center [0, 0] width 0 height 0
click at [49, 284] on span at bounding box center [46, 281] width 7 height 7
click at [0, 0] on input "checkbox" at bounding box center [0, 0] width 0 height 0
click at [580, 43] on button "Print package labels" at bounding box center [582, 41] width 155 height 12
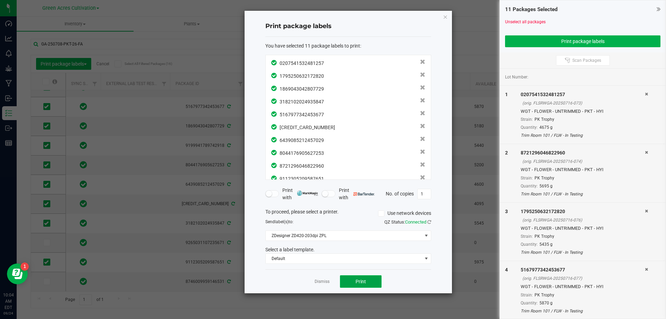
click at [354, 277] on button "Print" at bounding box center [361, 281] width 42 height 12
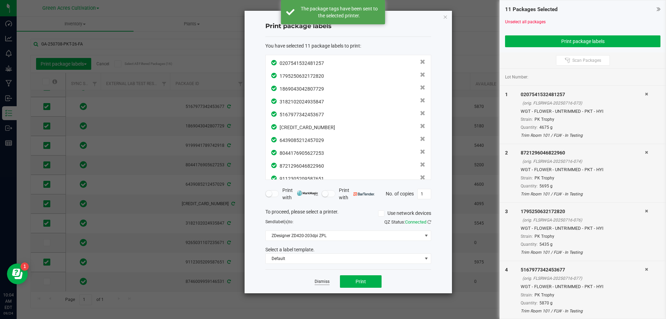
click at [327, 282] on link "Dismiss" at bounding box center [322, 281] width 15 height 6
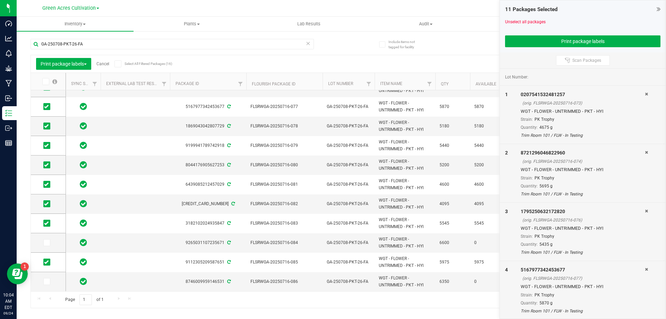
click at [105, 66] on div "Print package labels Cancel Select All Filtered Packages (16)" at bounding box center [97, 64] width 123 height 12
click at [105, 66] on link "Cancel" at bounding box center [102, 63] width 13 height 5
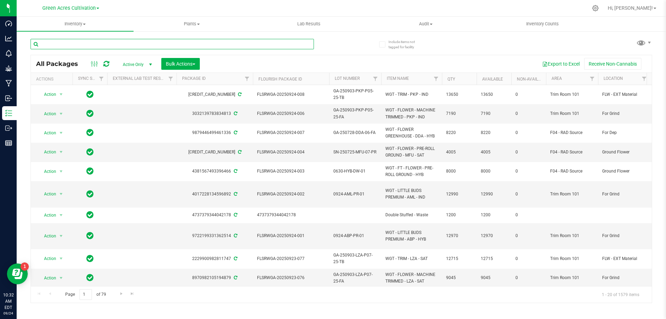
click at [232, 46] on input "text" at bounding box center [172, 44] width 283 height 10
paste input "GA-250903-PKP-P07-25-FA"
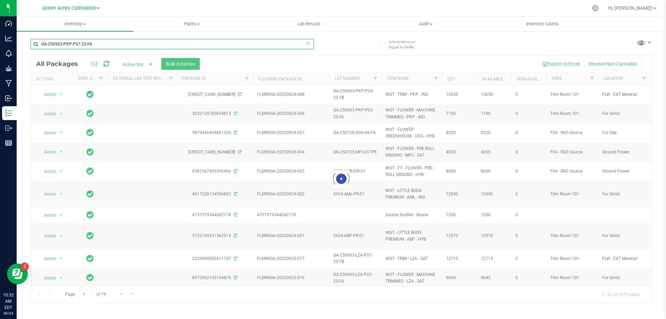
type input "GA-250903-PKP-P07-25-FA"
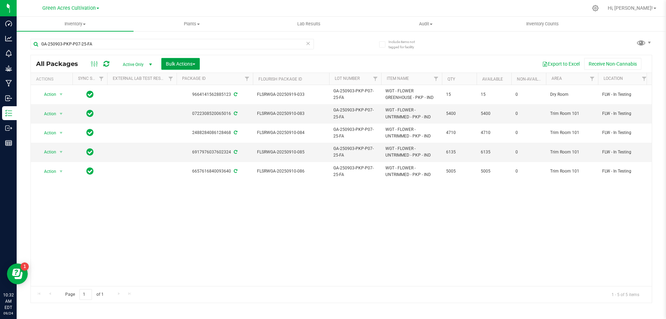
click at [180, 63] on span "Bulk Actions" at bounding box center [180, 64] width 29 height 6
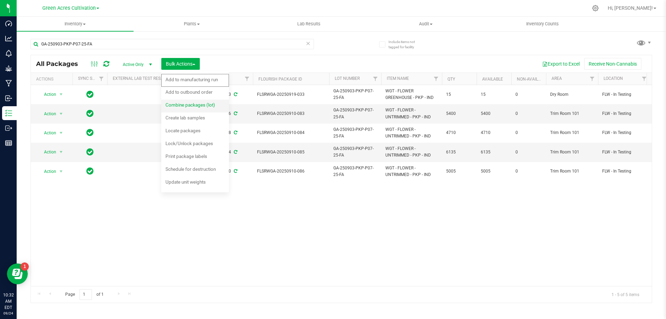
click at [191, 107] on span "Combine packages (lot)" at bounding box center [190, 105] width 50 height 6
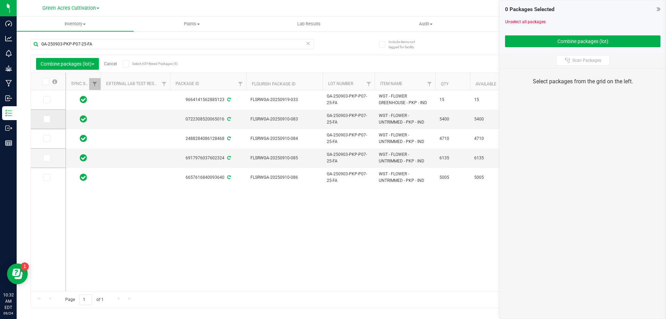
click at [49, 120] on span at bounding box center [46, 118] width 7 height 7
click at [0, 0] on input "checkbox" at bounding box center [0, 0] width 0 height 0
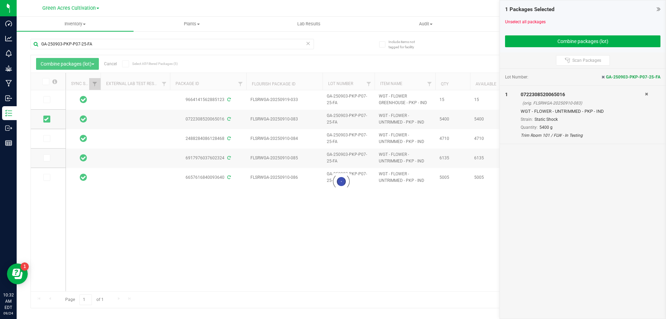
drag, startPoint x: 49, startPoint y: 120, endPoint x: 50, endPoint y: 139, distance: 18.8
click at [51, 138] on div at bounding box center [341, 181] width 621 height 252
click at [50, 139] on div at bounding box center [341, 181] width 621 height 252
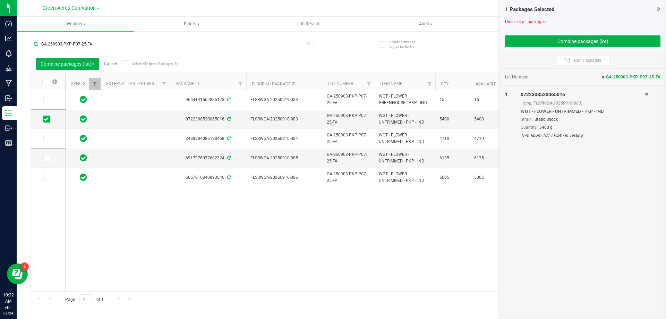
click at [50, 139] on span at bounding box center [46, 138] width 7 height 7
click at [0, 0] on input "checkbox" at bounding box center [0, 0] width 0 height 0
click at [48, 158] on icon at bounding box center [46, 158] width 5 height 0
click at [0, 0] on input "checkbox" at bounding box center [0, 0] width 0 height 0
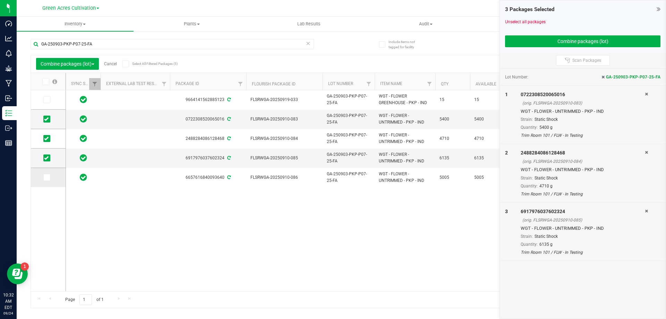
click at [45, 174] on span at bounding box center [46, 177] width 7 height 7
click at [0, 0] on input "checkbox" at bounding box center [0, 0] width 0 height 0
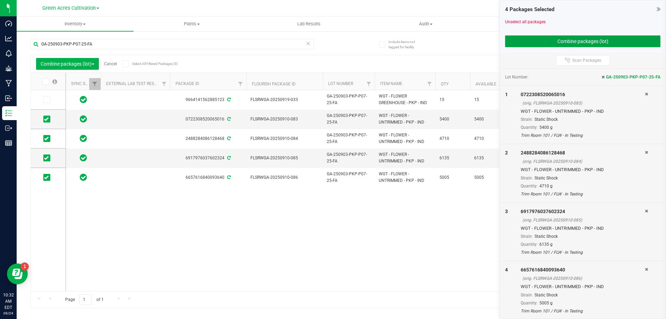
click at [508, 39] on button "Combine packages (lot)" at bounding box center [582, 41] width 155 height 12
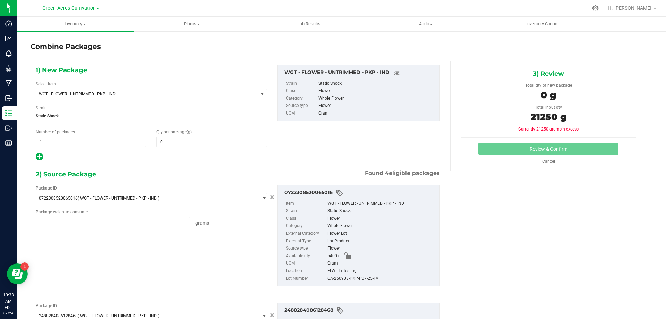
type input "5400.0000 g"
type input "4710.0000 g"
type input "6135.0000 g"
type input "5005.0000 g"
click at [231, 142] on span at bounding box center [211, 142] width 110 height 10
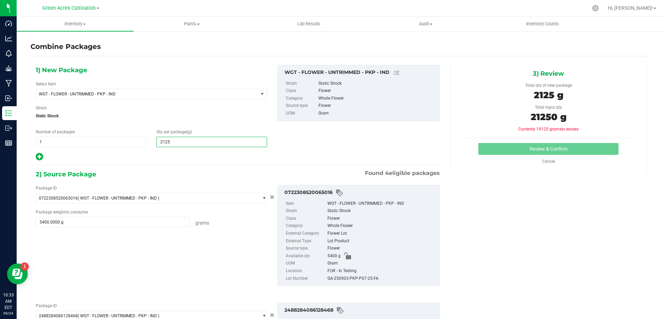
type input "21250"
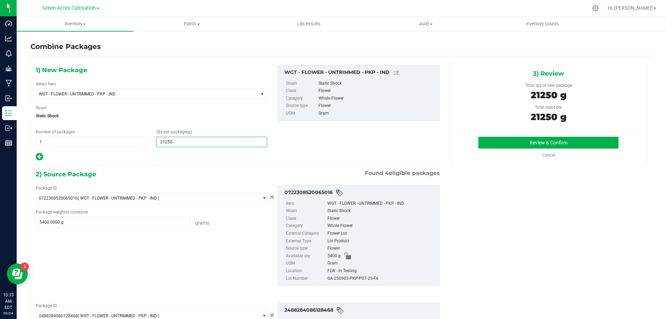
type input "21,250"
click at [344, 277] on div "GA-250903-PKP-P07-25-FA" at bounding box center [381, 279] width 109 height 8
copy div "GA-250903-PKP-P07-25-FA"
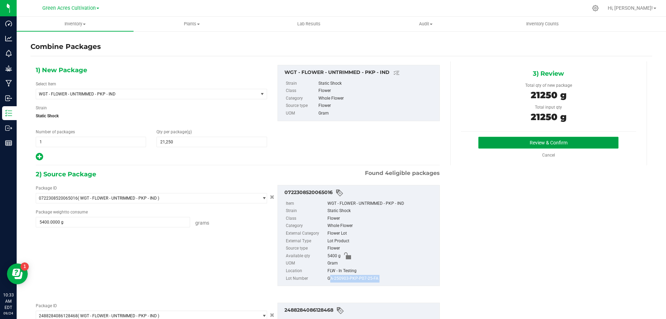
click at [565, 137] on button "Review & Confirm" at bounding box center [548, 143] width 140 height 12
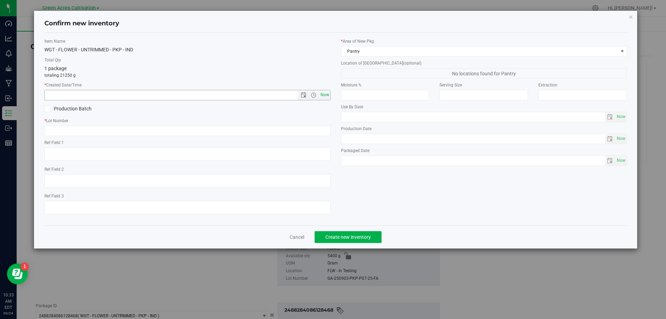
click at [325, 94] on span "Now" at bounding box center [325, 95] width 12 height 10
type input "[DATE] 10:33 AM"
click at [326, 129] on input "text" at bounding box center [187, 131] width 286 height 10
paste input "GA-250903-PKP-P07-25-FA"
type input "GA-250903-PKP-P07-25-FA"
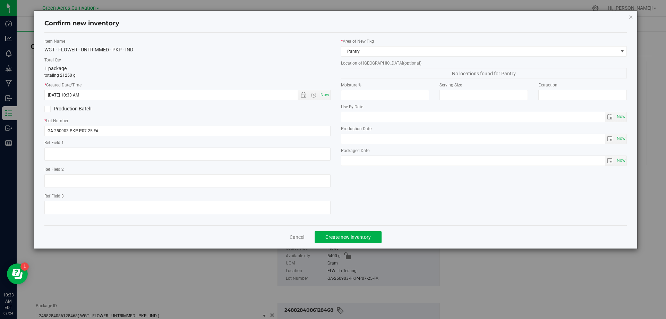
click at [408, 44] on div "* Area of [GEOGRAPHIC_DATA] Pantry" at bounding box center [484, 47] width 286 height 18
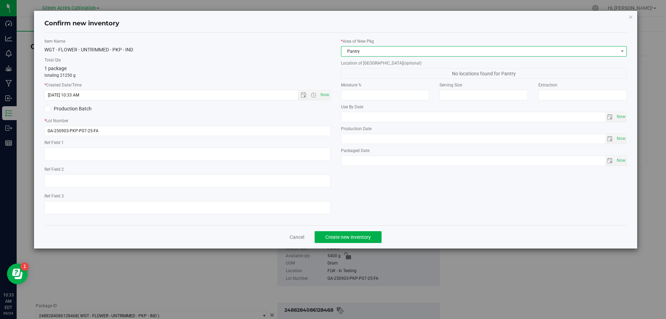
click at [410, 49] on span "Pantry" at bounding box center [479, 51] width 277 height 10
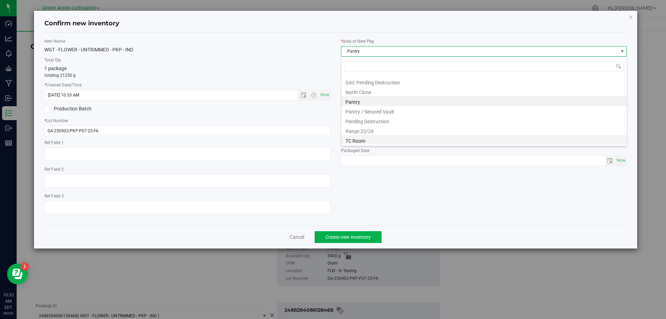
scroll to position [105, 0]
click at [388, 137] on li "Trim Room 101" at bounding box center [483, 140] width 285 height 10
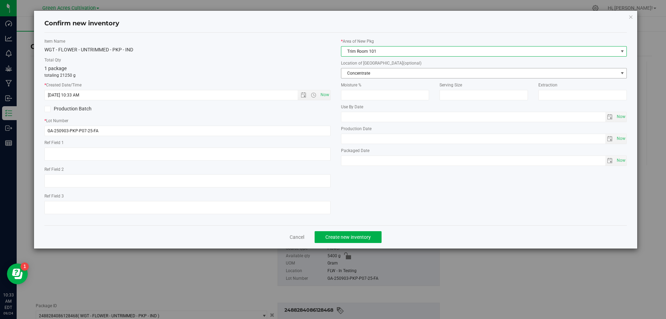
click at [406, 74] on span "Concentrate" at bounding box center [479, 73] width 277 height 10
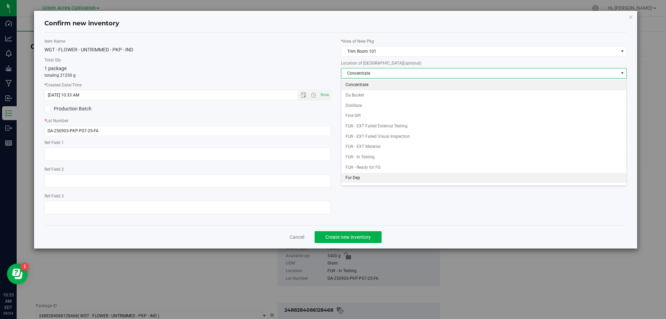
click at [395, 178] on li "For Dep" at bounding box center [483, 178] width 285 height 10
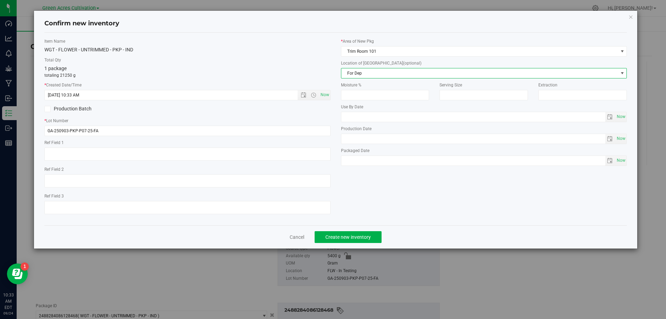
click at [375, 229] on div "Confirm new inventory Item Name WGT - FLOWER - UNTRIMMED - PKP - IND Total Qty …" at bounding box center [335, 130] width 603 height 238
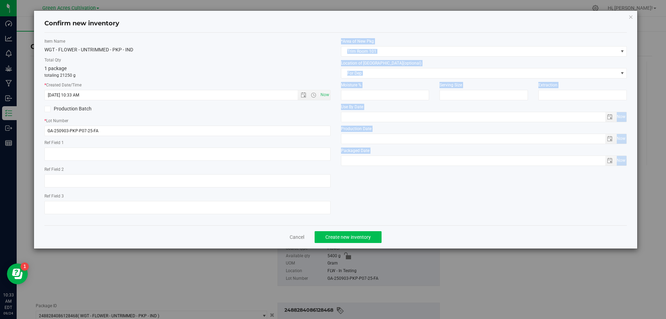
click at [374, 232] on button "Create new inventory" at bounding box center [348, 237] width 67 height 12
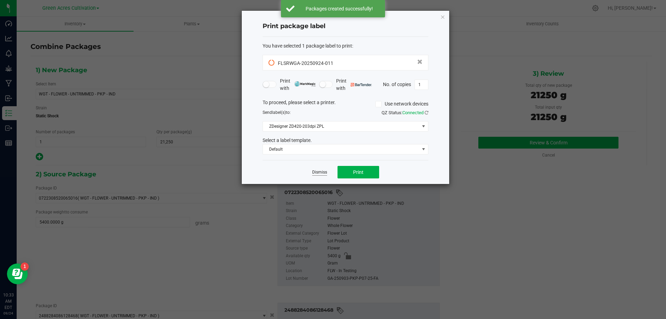
click at [321, 174] on link "Dismiss" at bounding box center [319, 172] width 15 height 6
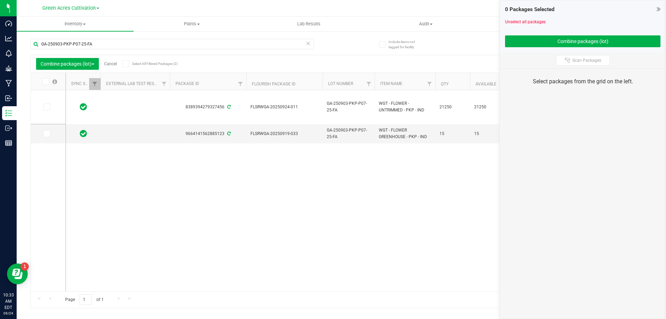
click at [115, 62] on link "Cancel" at bounding box center [110, 63] width 13 height 5
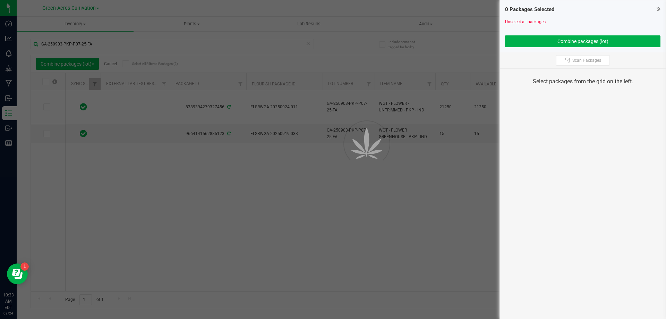
click at [127, 44] on div at bounding box center [333, 159] width 666 height 319
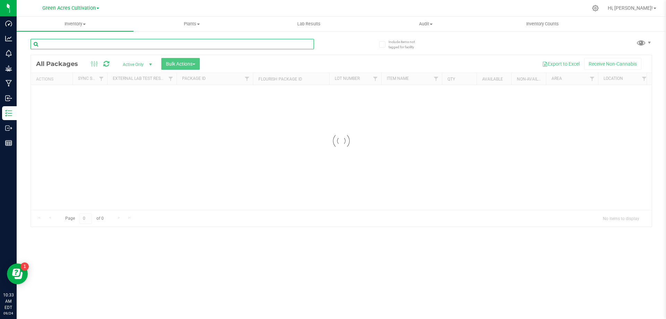
click at [127, 44] on input "text" at bounding box center [172, 44] width 283 height 10
paste input "FLSRWGA-20250924-011"
type input "FLSRWGA-20250924-011"
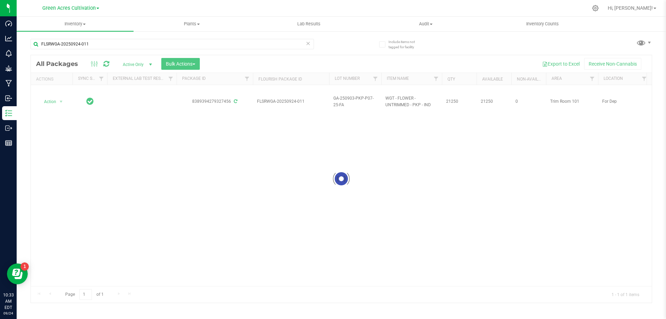
click at [58, 101] on div at bounding box center [341, 178] width 621 height 247
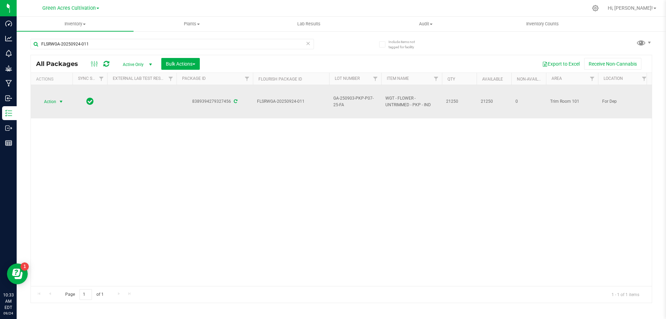
click at [58, 102] on span "select" at bounding box center [61, 102] width 9 height 10
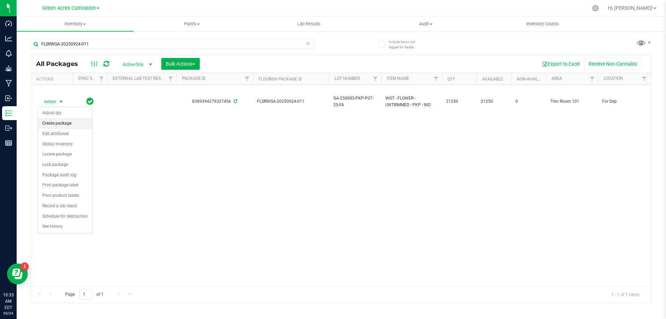
click at [67, 126] on li "Create package" at bounding box center [65, 123] width 54 height 10
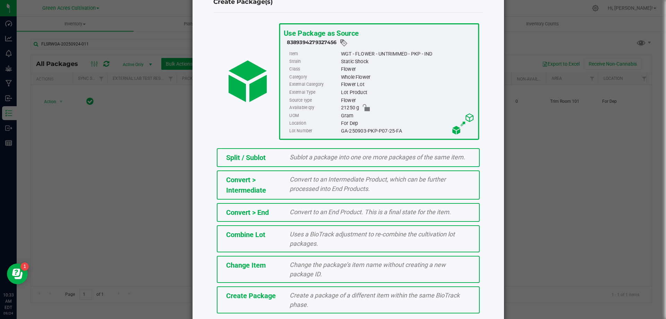
scroll to position [50, 0]
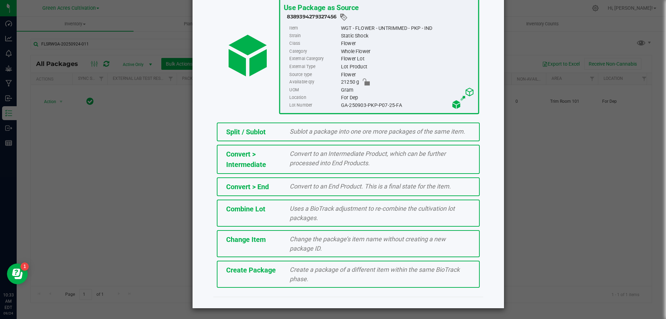
click at [403, 282] on div "Create a package of a different item within the same BioTrack phase." at bounding box center [379, 274] width 191 height 19
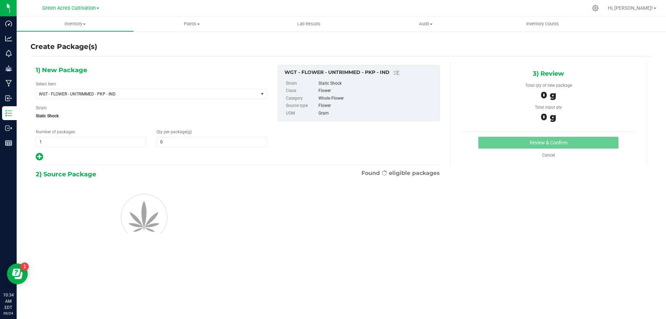
type input "0.0000"
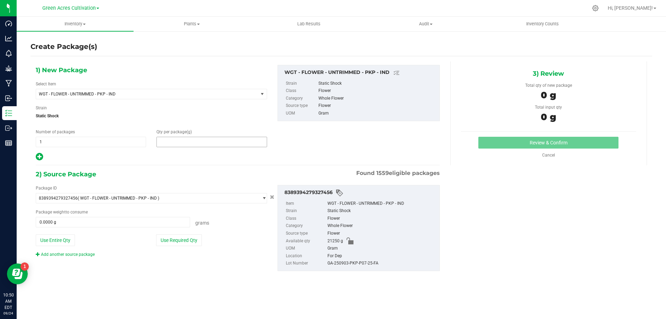
click at [179, 143] on span at bounding box center [211, 142] width 110 height 10
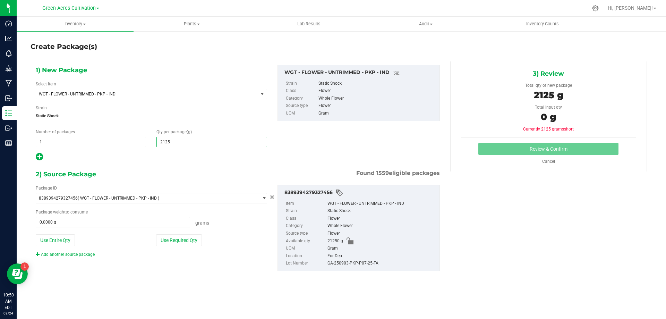
type input "21250"
type input "21,250.0000"
click at [154, 240] on div "Use Entire Qty Use Required Qty" at bounding box center [151, 240] width 231 height 12
click at [160, 240] on button "Use Required Qty" at bounding box center [179, 240] width 46 height 12
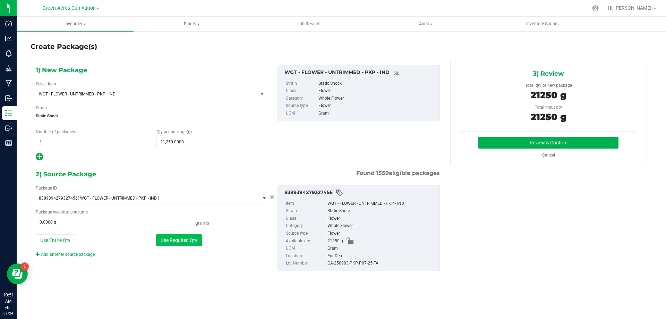
type input "21250.0000 g"
click at [336, 262] on div "GA-250903-PKP-P07-25-FA" at bounding box center [381, 263] width 109 height 8
copy div "GA-250903-PKP-P07-25-FA"
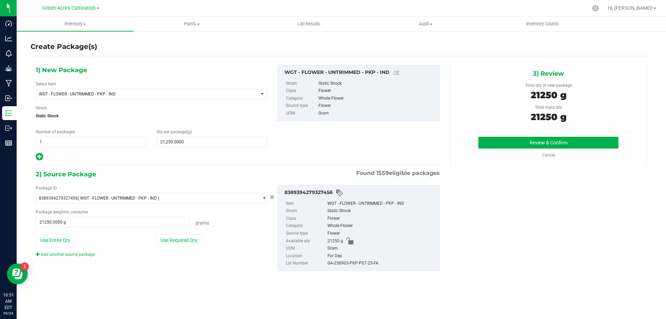
click at [508, 130] on div "3) Review Total qty of new package 21250 g Total input qty 21250 g Review & Con…" at bounding box center [548, 113] width 197 height 104
click at [510, 147] on button "Review & Confirm" at bounding box center [548, 143] width 140 height 12
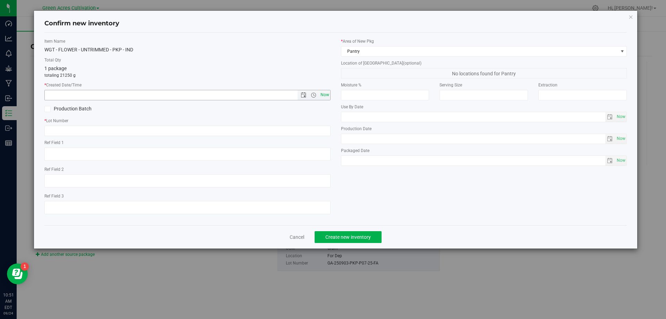
click at [326, 93] on span "Now" at bounding box center [325, 95] width 12 height 10
type input "[DATE] 10:51 AM"
click at [317, 130] on input "text" at bounding box center [187, 131] width 286 height 10
paste input "GA-250903-PKP-P07-25-FA"
type input "GA-250903-PKP-P07-25-FA"
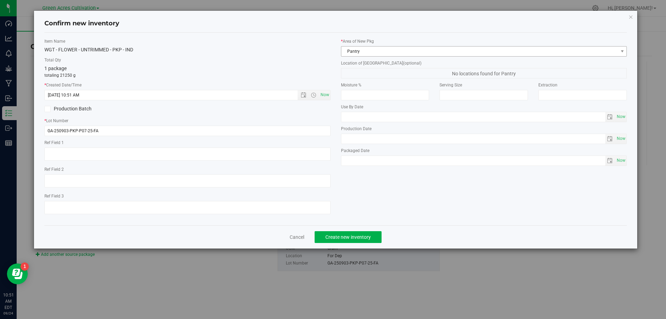
drag, startPoint x: 379, startPoint y: 34, endPoint x: 380, endPoint y: 55, distance: 21.5
click at [380, 38] on div "Item Name WGT - FLOWER - UNTRIMMED - PKP - IND Total Qty 1 package totaling 212…" at bounding box center [335, 129] width 583 height 192
click at [380, 55] on span "Pantry" at bounding box center [479, 51] width 277 height 10
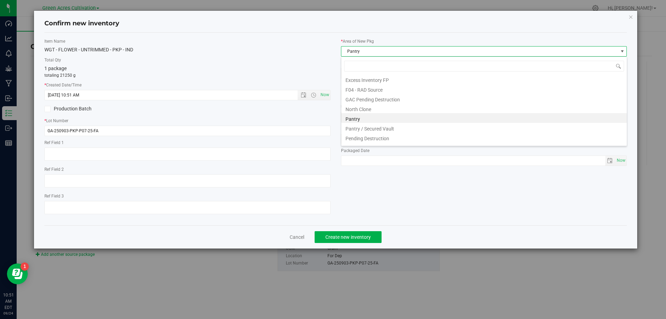
scroll to position [105, 0]
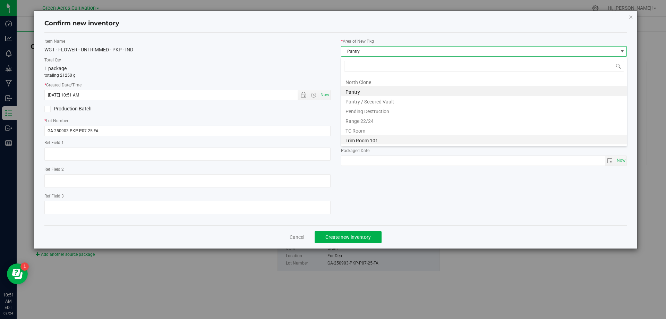
click at [371, 139] on li "Trim Room 101" at bounding box center [483, 140] width 285 height 10
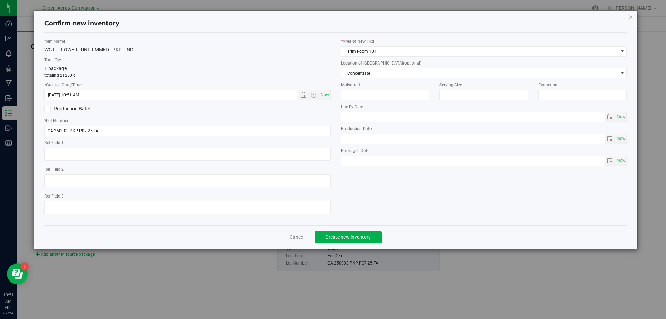
click at [381, 83] on label "Moisture %" at bounding box center [385, 85] width 88 height 6
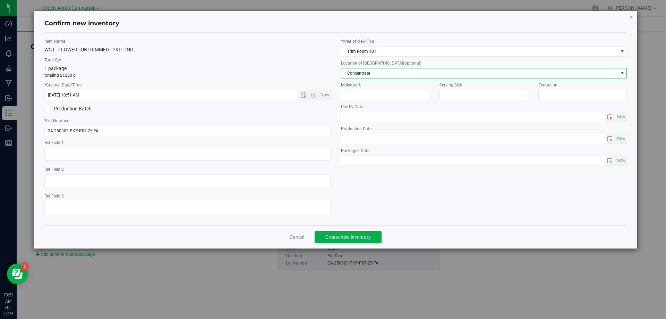
click at [382, 76] on span "Concentrate" at bounding box center [479, 73] width 277 height 10
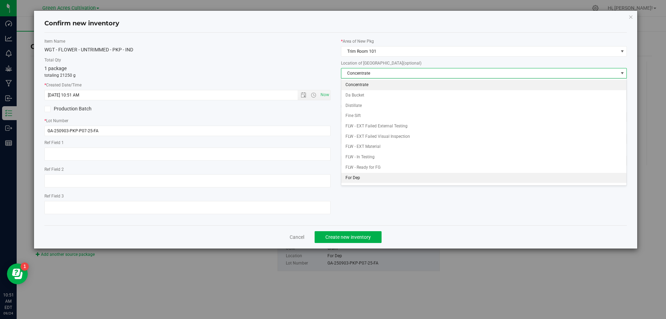
click at [387, 176] on li "For Dep" at bounding box center [483, 178] width 285 height 10
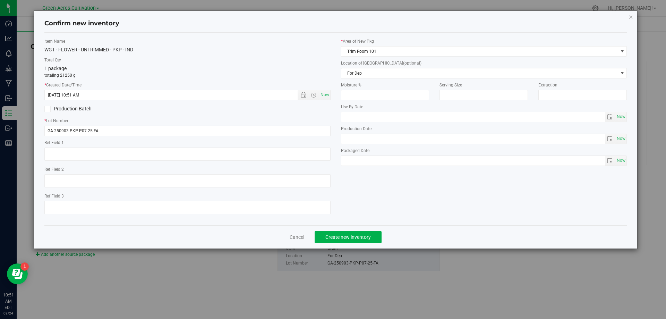
click at [362, 243] on div "Cancel Create new inventory" at bounding box center [335, 236] width 583 height 23
click at [364, 237] on span "Create new inventory" at bounding box center [347, 237] width 45 height 6
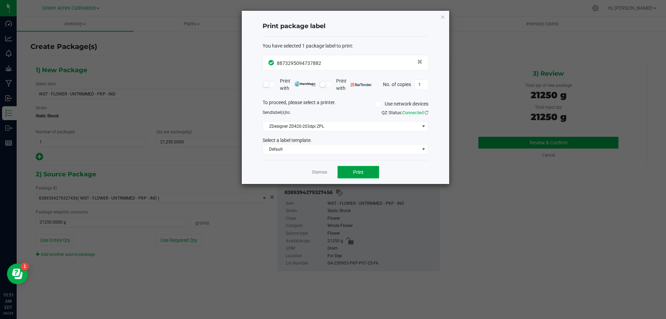
click at [351, 174] on button "Print" at bounding box center [358, 172] width 42 height 12
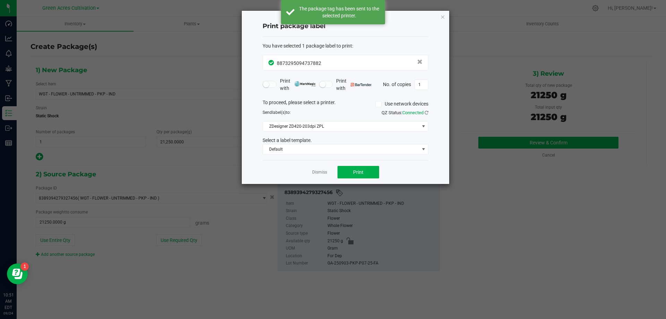
click at [320, 176] on div "Dismiss Print" at bounding box center [346, 172] width 166 height 24
click at [320, 172] on link "Dismiss" at bounding box center [319, 172] width 15 height 6
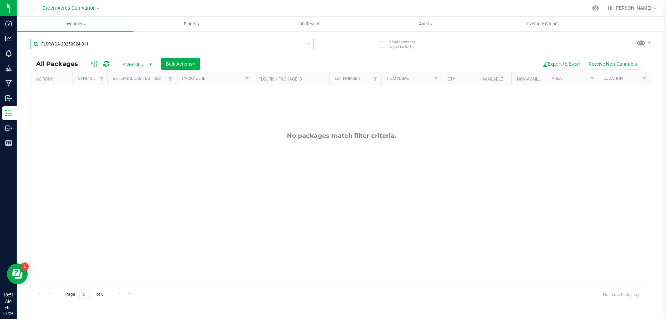
click at [130, 48] on input "FLSRWGA-20250924-011" at bounding box center [172, 44] width 283 height 10
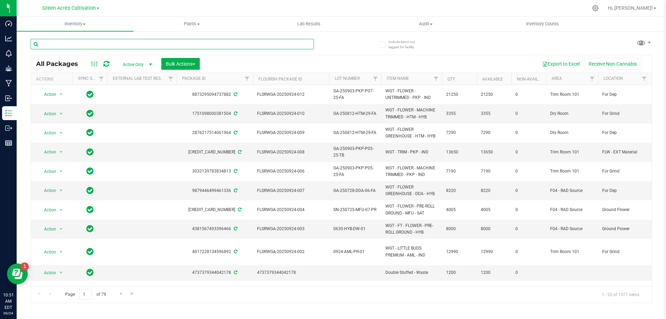
paste input "FLSRWGA-20250924-012"
type input "FLSRWGA-20250924-012"
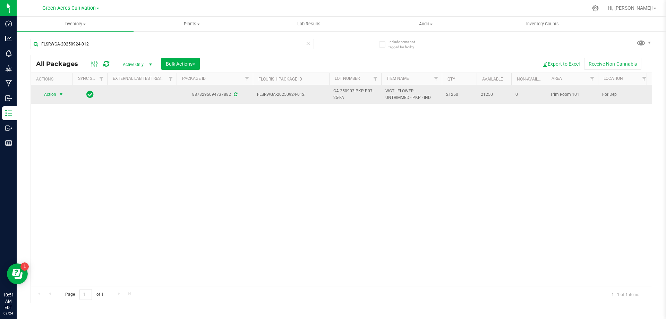
click at [44, 98] on span "Action" at bounding box center [47, 94] width 19 height 10
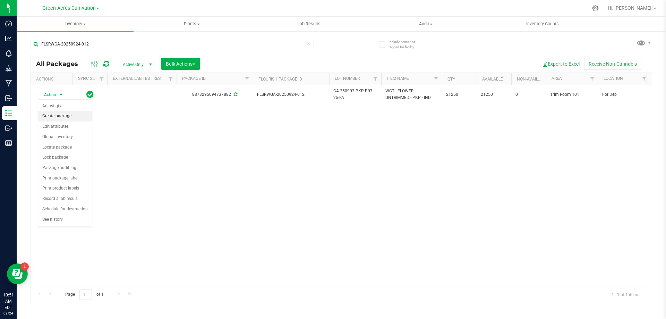
click at [59, 116] on li "Create package" at bounding box center [65, 116] width 54 height 10
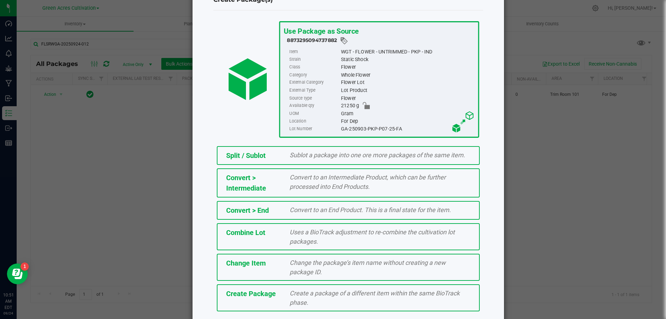
scroll to position [50, 0]
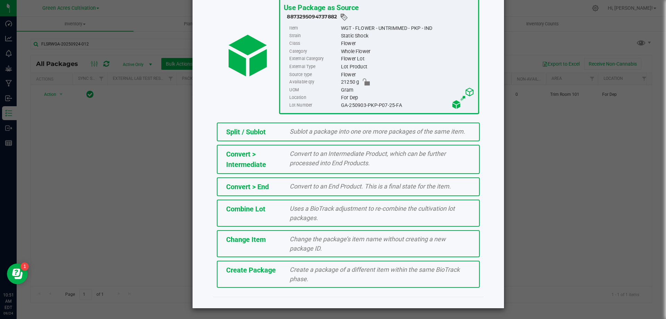
click at [255, 259] on div "Split / Sublot Sublot a package into one ore more packages of the same item. Co…" at bounding box center [348, 205] width 280 height 172
click at [256, 262] on div "Create Package Create a package of a different item within the same BioTrack ph…" at bounding box center [348, 273] width 263 height 27
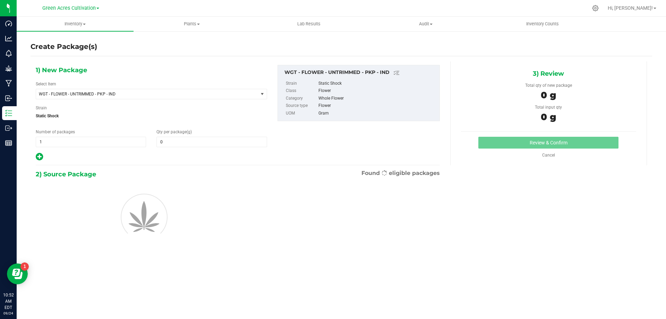
type input "0.0000"
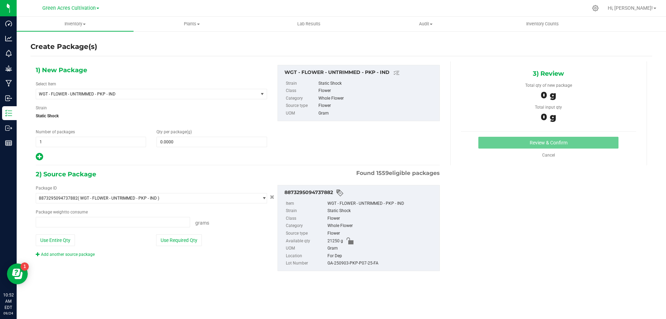
type input "0.0000 g"
click at [167, 95] on span "WGT - FLOWER - UNTRIMMED - PKP - IND" at bounding box center [143, 94] width 208 height 5
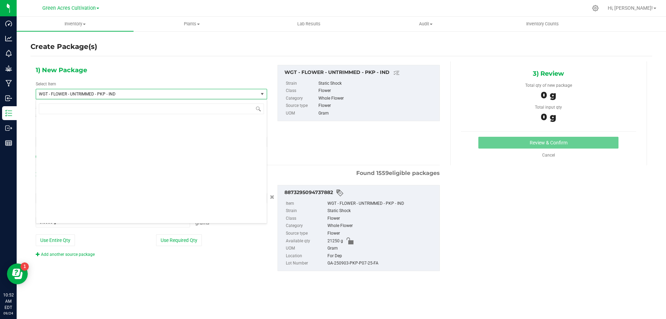
scroll to position [151335, 0]
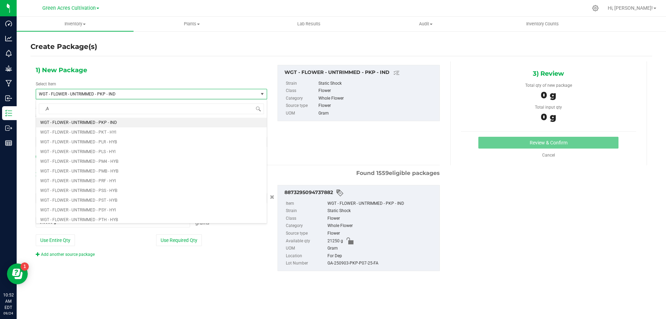
type input ","
type input "MACHINE TRIMMED - PKP"
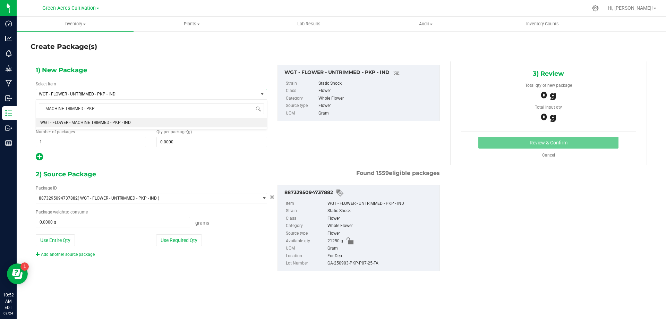
click at [180, 121] on li "WGT - FLOWER - MACHINE TRIMMED - PKP - IND" at bounding box center [151, 123] width 231 height 10
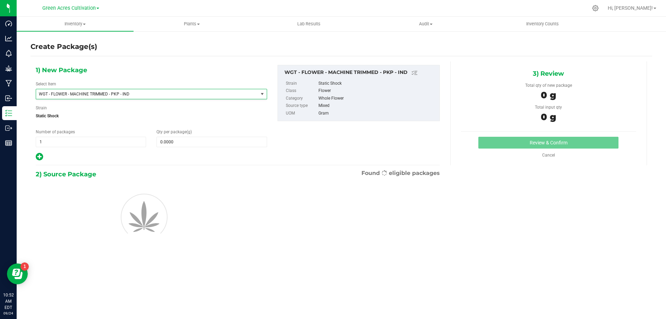
type input "0.0000"
click at [196, 145] on span at bounding box center [211, 142] width 110 height 10
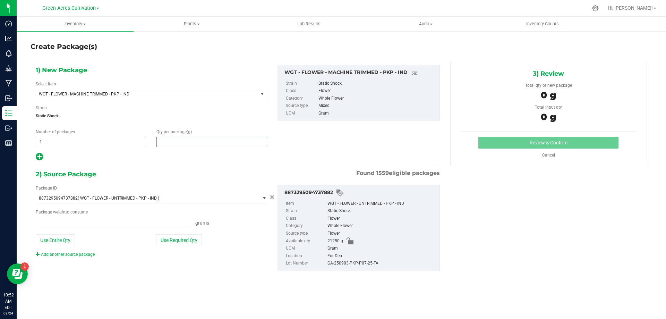
type input "0.0000 g"
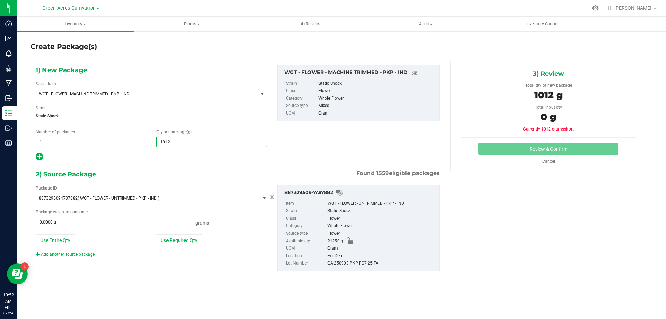
type input "10120"
type input "10,120.0000"
click at [175, 240] on button "Use Required Qty" at bounding box center [179, 240] width 46 height 12
type input "10120.0000 g"
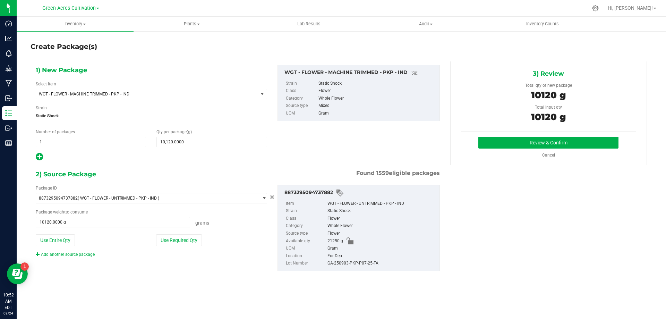
click at [354, 265] on div "GA-250903-PKP-P07-25-FA" at bounding box center [381, 263] width 109 height 8
copy div "GA-250903-PKP-P07-25-FA"
click at [489, 130] on div "3) Review Total qty of new package 10120 g Total input qty 10120 g Review & Con…" at bounding box center [548, 113] width 197 height 104
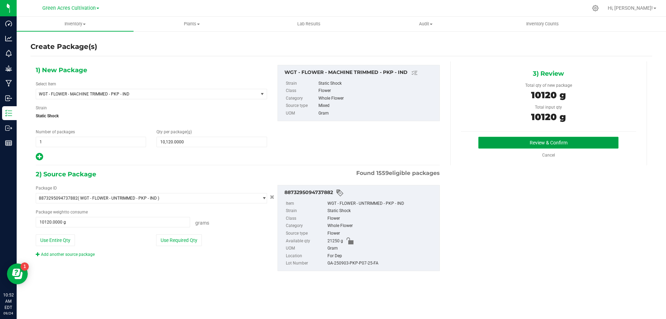
click at [493, 144] on button "Review & Confirm" at bounding box center [548, 143] width 140 height 12
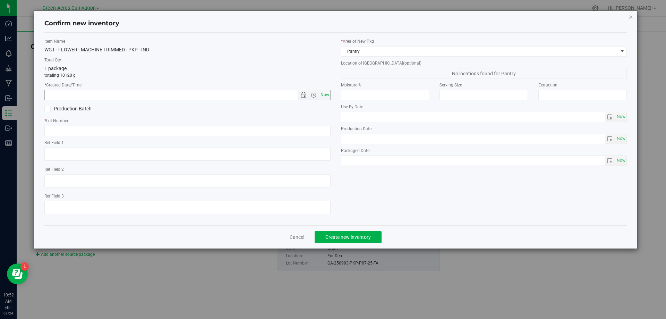
click at [329, 96] on span "Now" at bounding box center [325, 95] width 12 height 10
type input "[DATE] 10:52 AM"
click at [330, 128] on input "text" at bounding box center [187, 131] width 286 height 10
paste input "GA-250903-PKP-P07-25-FA"
type input "GA-250903-PKP-P07-25-FA"
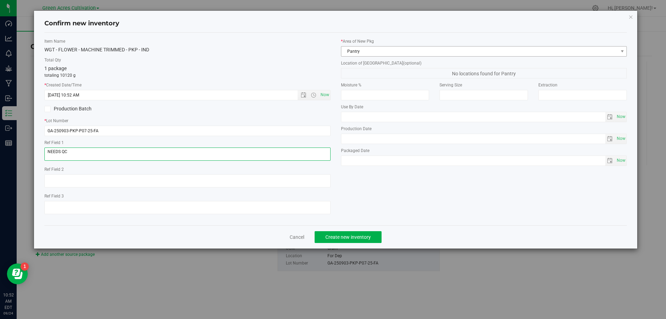
type textarea "NEEDS QC"
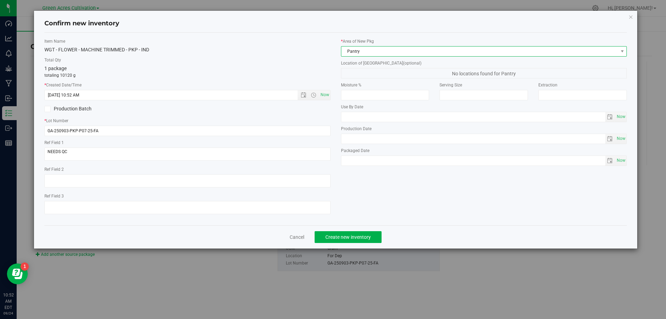
click at [436, 48] on span "Pantry" at bounding box center [479, 51] width 277 height 10
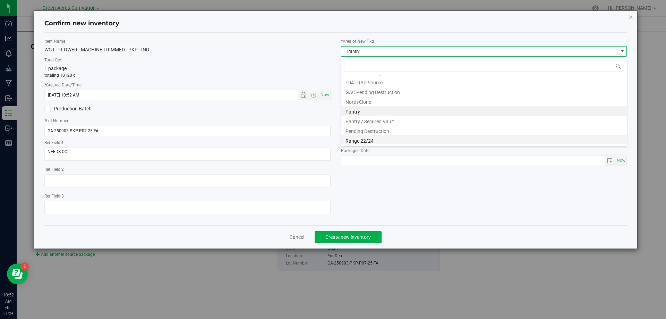
scroll to position [105, 0]
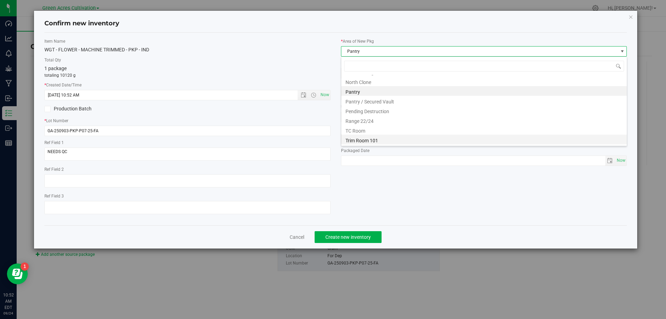
click at [397, 136] on li "Trim Room 101" at bounding box center [483, 140] width 285 height 10
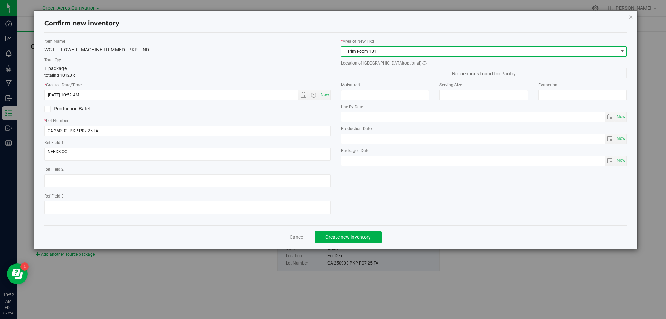
click at [413, 80] on div "* Area of [GEOGRAPHIC_DATA] Trim Room 101 Location of [GEOGRAPHIC_DATA] (option…" at bounding box center [484, 103] width 296 height 131
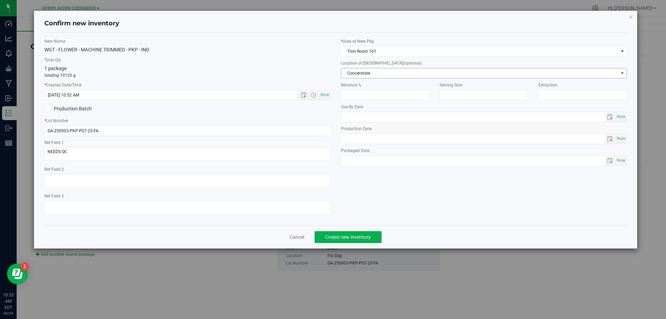
click at [416, 72] on span "Concentrate" at bounding box center [479, 73] width 277 height 10
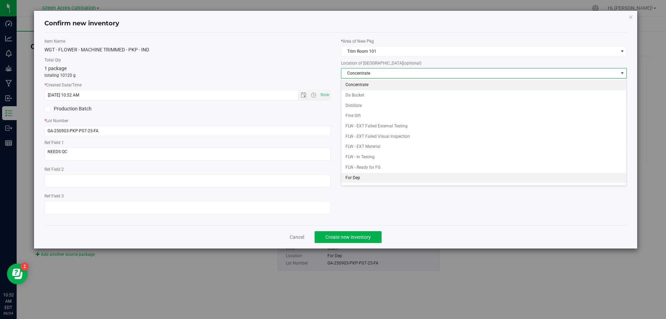
click at [369, 178] on li "For Dep" at bounding box center [483, 178] width 285 height 10
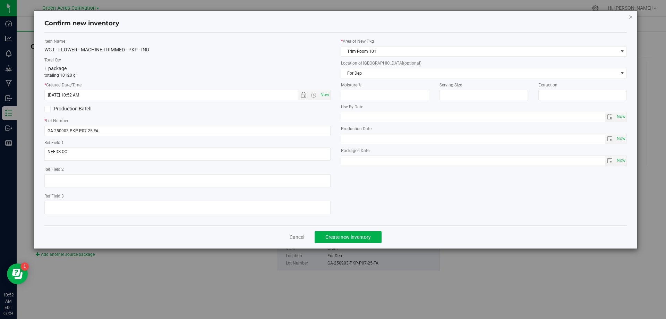
drag, startPoint x: 364, startPoint y: 218, endPoint x: 358, endPoint y: 247, distance: 29.6
click at [364, 221] on div "Item Name WGT - FLOWER - MACHINE TRIMMED - PKP - IND Total Qty 1 package totali…" at bounding box center [335, 129] width 583 height 192
click at [361, 241] on button "Create new inventory" at bounding box center [348, 237] width 67 height 12
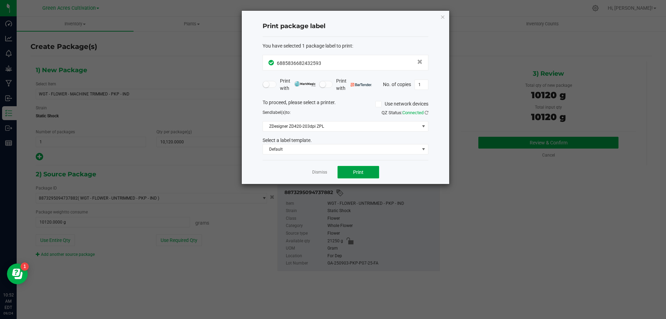
click at [357, 173] on span "Print" at bounding box center [358, 172] width 10 height 6
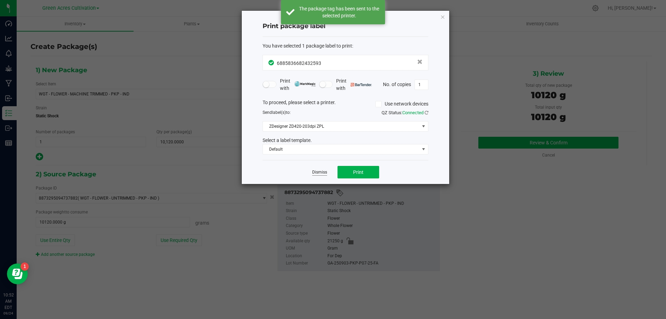
click at [321, 174] on link "Dismiss" at bounding box center [319, 172] width 15 height 6
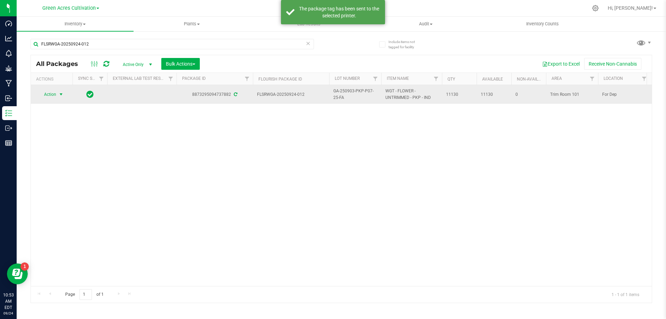
click at [52, 97] on span "Action" at bounding box center [47, 94] width 19 height 10
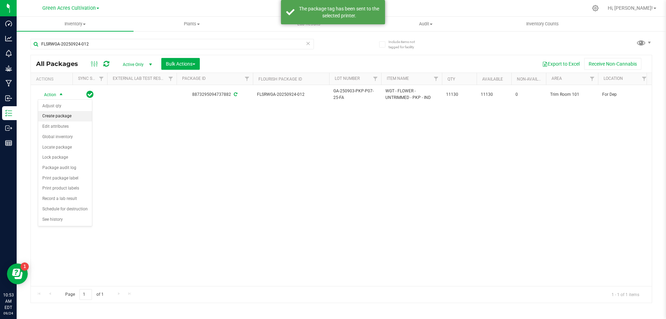
click at [58, 113] on li "Create package" at bounding box center [65, 116] width 54 height 10
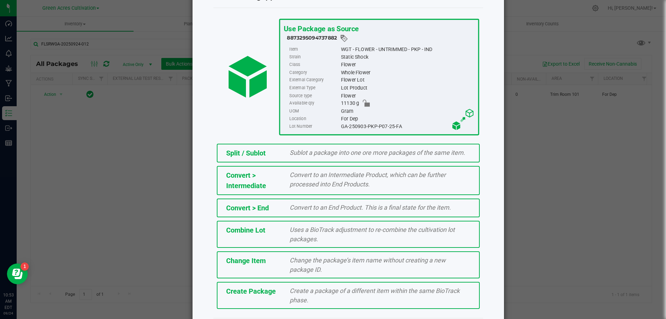
scroll to position [50, 0]
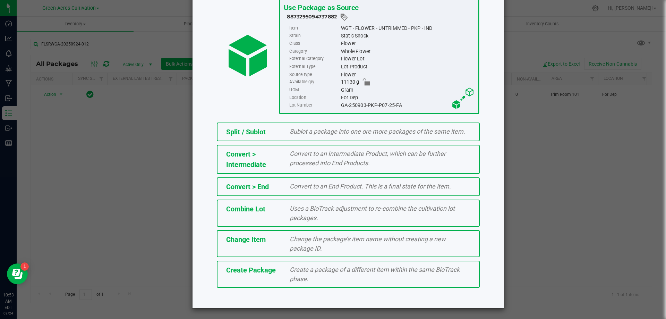
click at [300, 277] on span "Create a package of a different item within the same BioTrack phase." at bounding box center [375, 274] width 170 height 17
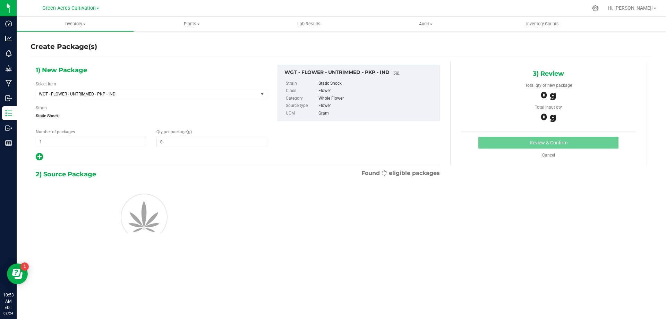
type input "0.0000"
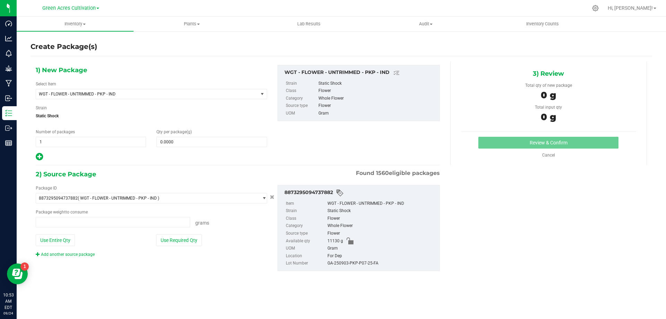
type input "0.0000 g"
click at [154, 89] on span "WGT - FLOWER - UNTRIMMED - PKP - IND" at bounding box center [151, 94] width 231 height 10
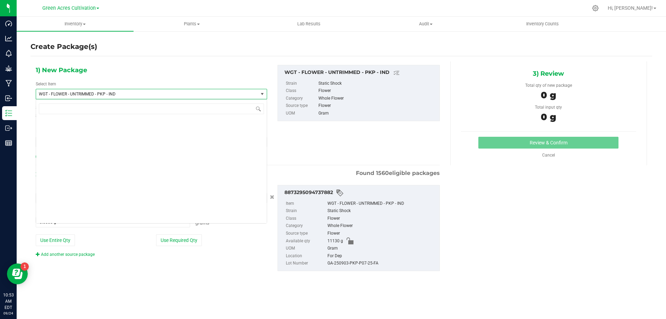
scroll to position [151335, 0]
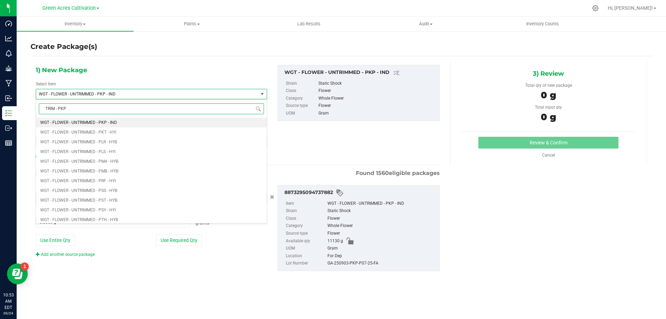
type input "TRIM - PKP"
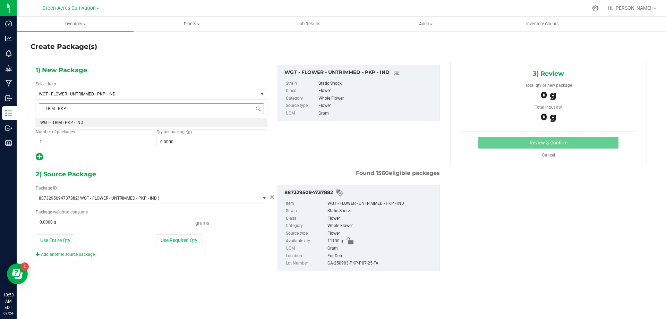
scroll to position [0, 0]
click at [163, 124] on li "WGT - TRIM - PKP - IND" at bounding box center [151, 123] width 231 height 10
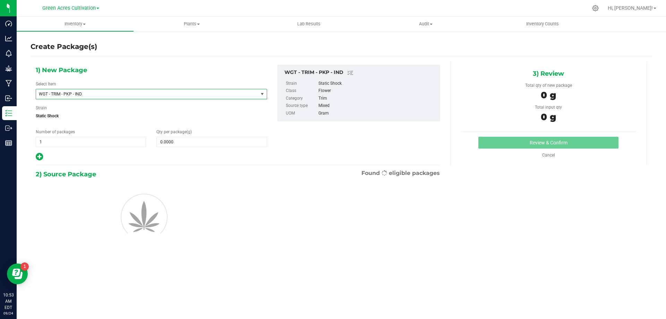
type input "0.0000"
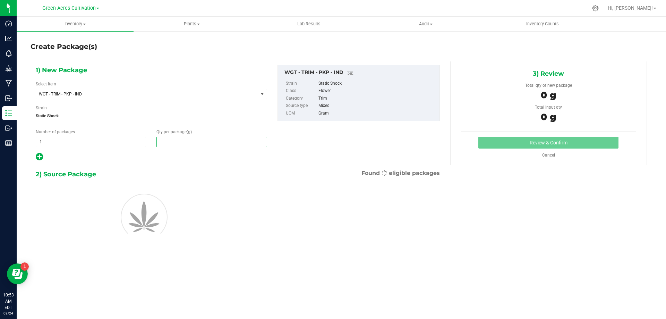
click at [184, 142] on span at bounding box center [211, 142] width 110 height 10
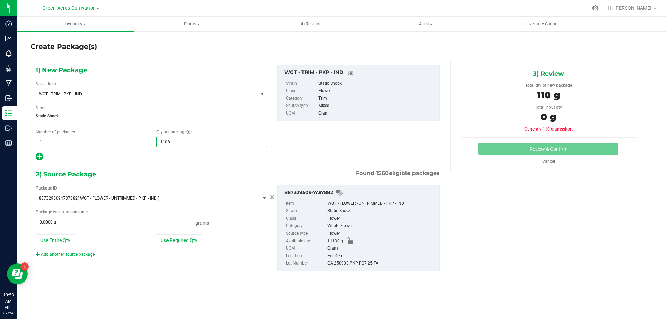
type input "11080"
type input "11,080.0000"
click at [202, 239] on div "Use Required Qty" at bounding box center [211, 240] width 111 height 12
click at [199, 241] on button "Use Required Qty" at bounding box center [179, 240] width 46 height 12
type input "11080.0000 g"
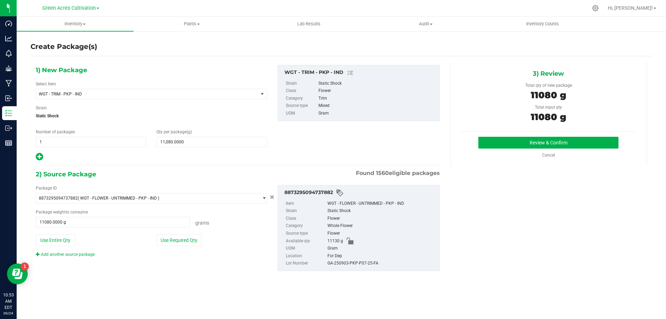
click at [369, 264] on div "GA-250903-PKP-P07-25-FA" at bounding box center [381, 263] width 109 height 8
copy div "GA-250903-PKP-P07-25-FA"
click at [524, 140] on button "Review & Confirm" at bounding box center [548, 143] width 140 height 12
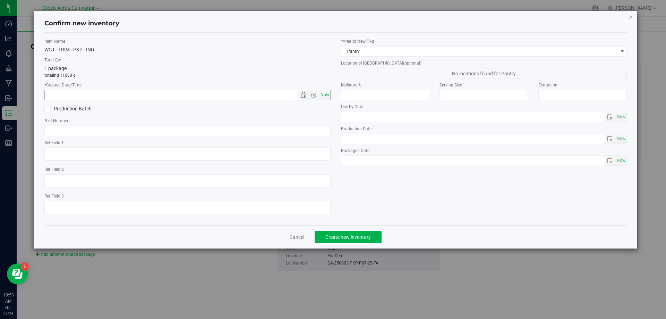
click at [327, 94] on span "Now" at bounding box center [325, 95] width 12 height 10
type input "[DATE] 10:53 AM"
click at [319, 132] on input "text" at bounding box center [187, 131] width 286 height 10
paste input "GA-250903-PKP-P07-25-FA"
type input "GA-250903-PKP-P07-25-TB"
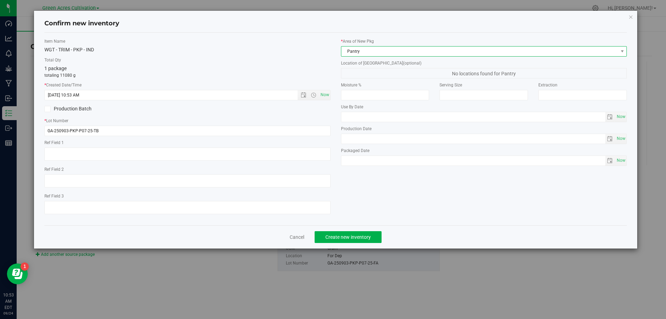
click at [385, 54] on span "Pantry" at bounding box center [479, 51] width 277 height 10
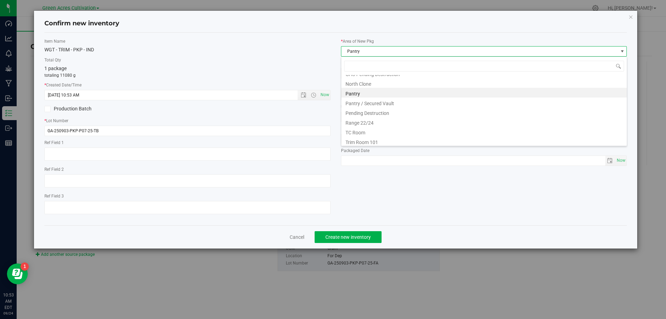
scroll to position [105, 0]
click at [383, 137] on li "Trim Room 101" at bounding box center [483, 140] width 285 height 10
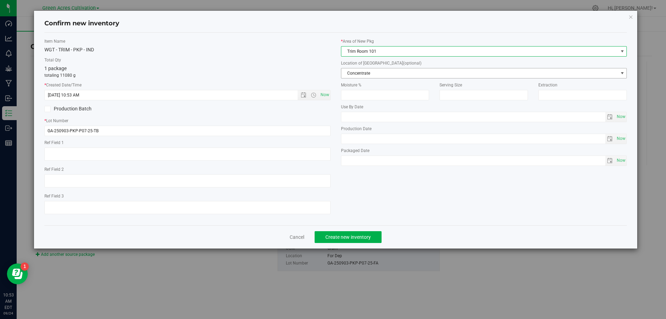
click at [404, 75] on span "Concentrate" at bounding box center [479, 73] width 277 height 10
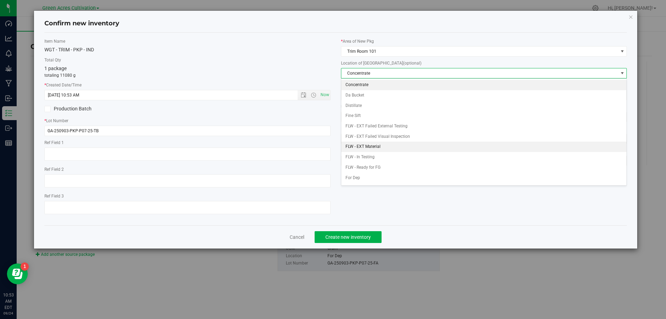
click at [373, 149] on li "FLW - EXT Material" at bounding box center [483, 146] width 285 height 10
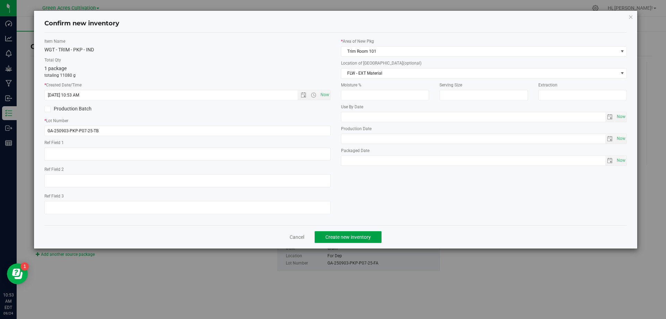
click at [362, 234] on button "Create new inventory" at bounding box center [348, 237] width 67 height 12
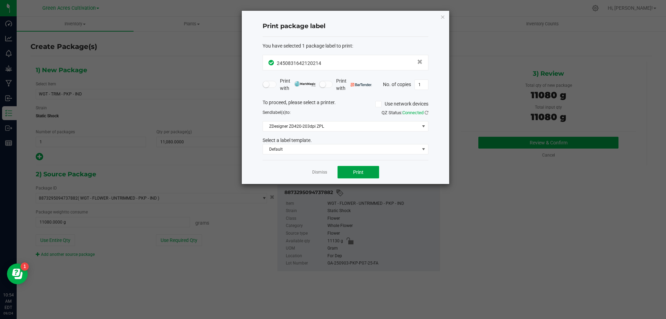
click at [348, 174] on button "Print" at bounding box center [358, 172] width 42 height 12
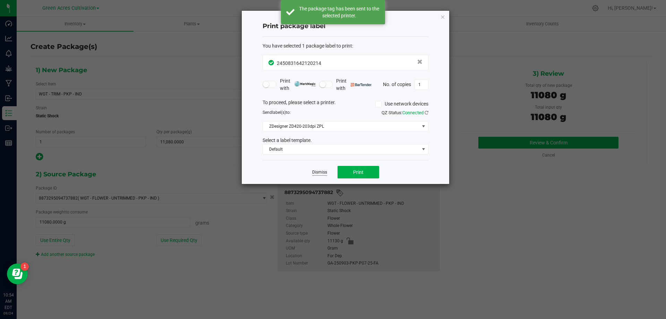
click at [322, 170] on link "Dismiss" at bounding box center [319, 172] width 15 height 6
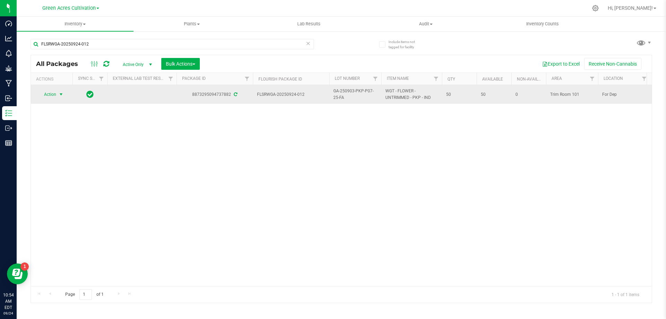
click at [63, 96] on span "select" at bounding box center [61, 95] width 6 height 6
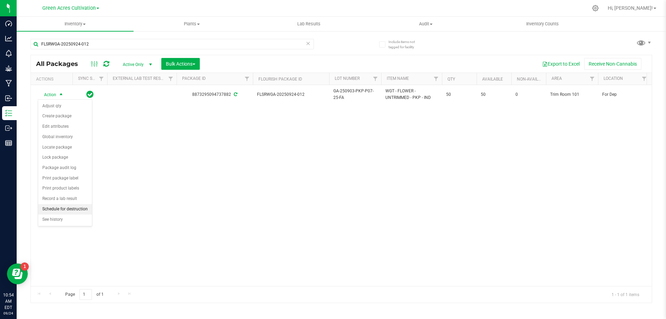
click at [88, 212] on li "Schedule for destruction" at bounding box center [65, 209] width 54 height 10
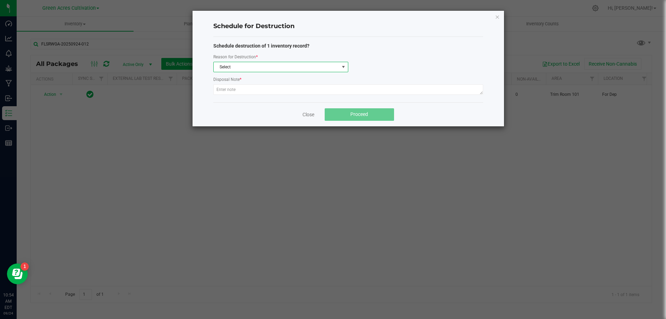
click at [265, 67] on span "Select" at bounding box center [277, 67] width 126 height 10
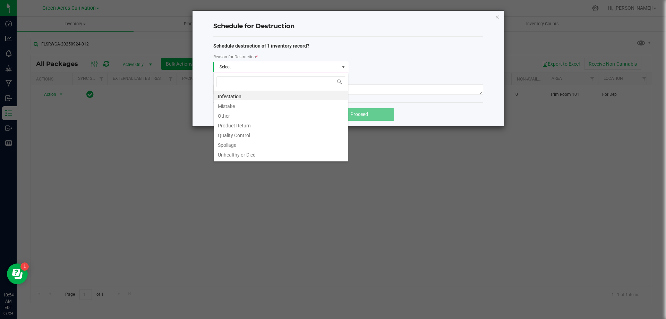
scroll to position [10, 135]
type input "W"
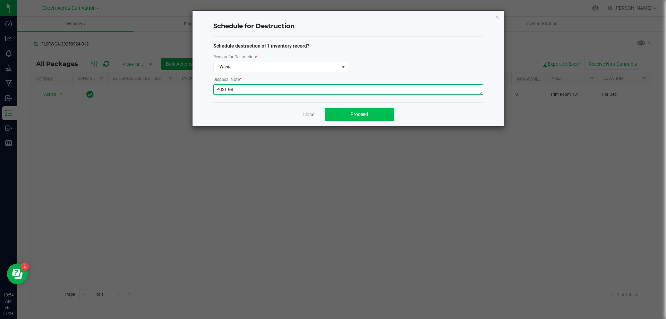
type textarea "POST GB"
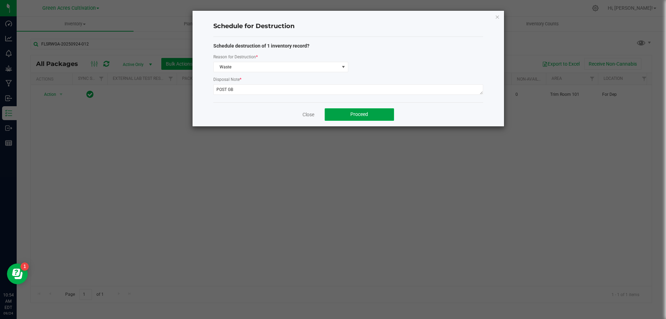
click at [361, 116] on span "Proceed" at bounding box center [359, 114] width 18 height 6
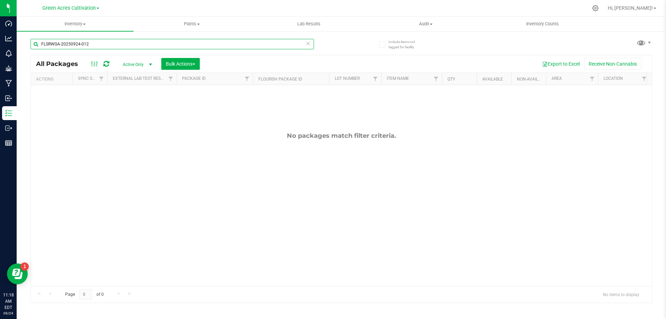
click at [174, 42] on input "FLSRWGA-20250924-012" at bounding box center [172, 44] width 283 height 10
click at [183, 42] on input "FLSRWGA-20250924-012" at bounding box center [172, 44] width 283 height 10
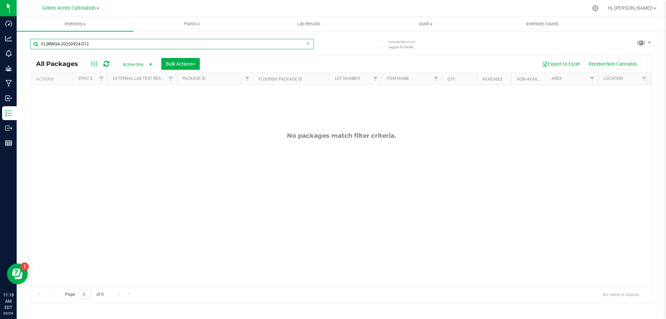
click at [184, 42] on input "FLSRWGA-20250924-012" at bounding box center [172, 44] width 283 height 10
click at [186, 46] on input "FLSRWGA-20250924-012" at bounding box center [172, 44] width 283 height 10
paste input "GA-250708-PKT-26-FA"
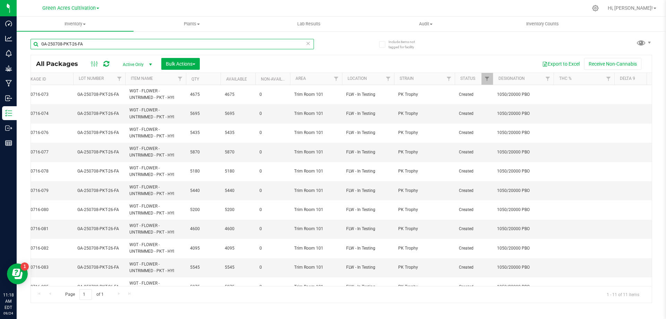
scroll to position [0, 259]
click at [217, 39] on input "GA-250708-PKT-26-FA" at bounding box center [172, 44] width 283 height 10
paste input "text"
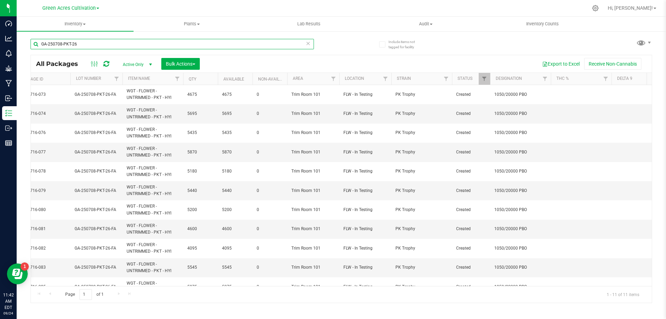
click at [149, 44] on input "GA-250708-PKT-26" at bounding box center [172, 44] width 283 height 10
paste input "908-DDA-26-2x"
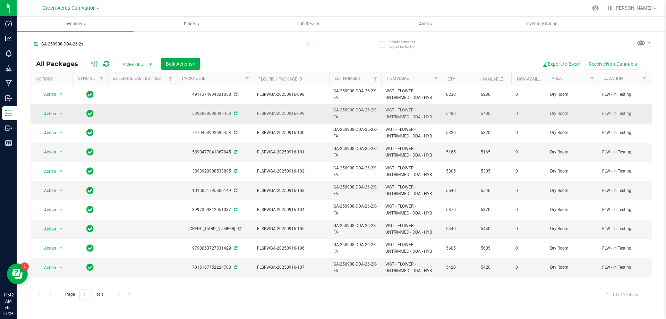
click at [369, 111] on span "GA-250908-DDA-26-2X-FA" at bounding box center [355, 113] width 44 height 13
click at [369, 111] on input "GA-250908-DDA-26-2X-FA" at bounding box center [354, 113] width 50 height 11
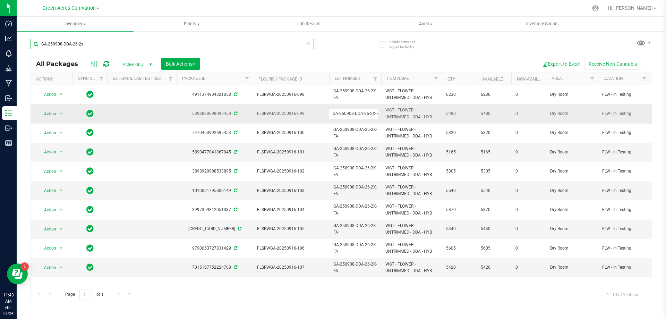
click at [163, 41] on input "GA-250908-DDA-26-2x" at bounding box center [172, 44] width 283 height 10
click at [164, 41] on input "GA-250908-DDA-26-2x" at bounding box center [172, 44] width 283 height 10
paste input "RHB-26"
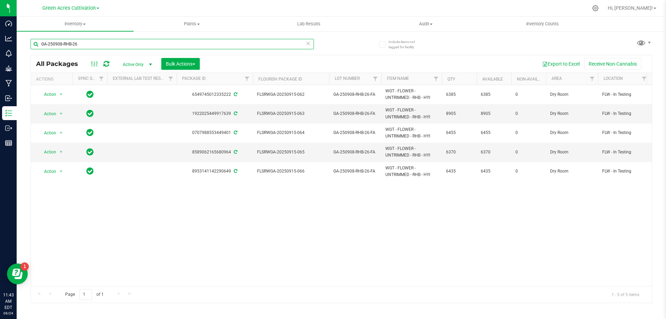
click at [146, 46] on input "GA-250908-RHB-26" at bounding box center [172, 44] width 283 height 10
paste input "9-IED"
click at [211, 50] on div "GA-250909-IED-26" at bounding box center [172, 47] width 283 height 16
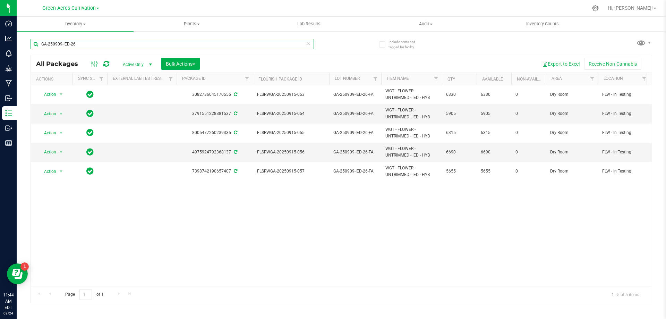
click at [218, 44] on input "GA-250909-IED-26" at bounding box center [172, 44] width 283 height 10
paste input "PKT"
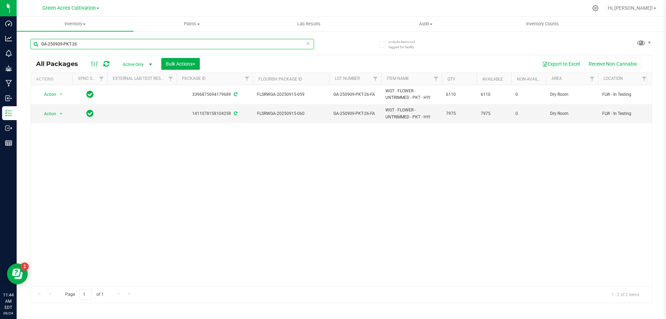
type input "GA-250909-PKT-26"
